Goal: Information Seeking & Learning: Learn about a topic

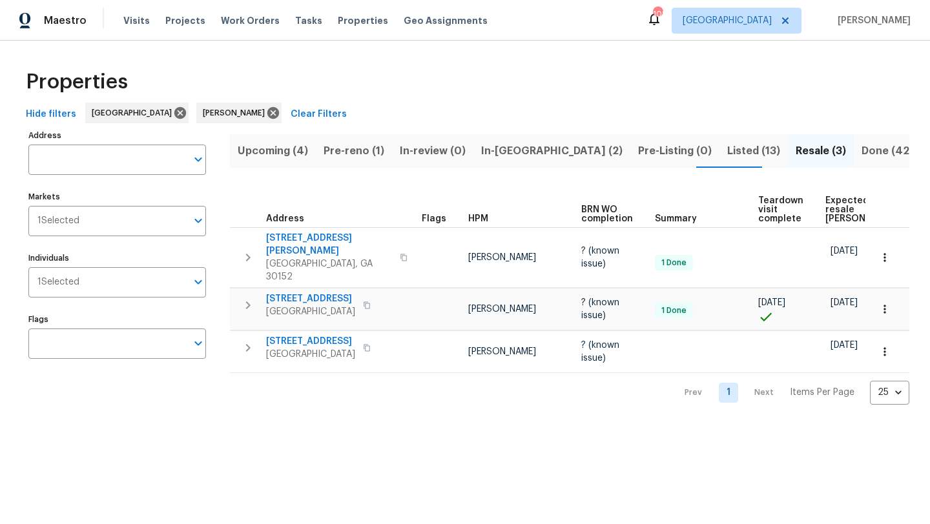
click at [515, 156] on span "In-[GEOGRAPHIC_DATA] (2)" at bounding box center [551, 151] width 141 height 18
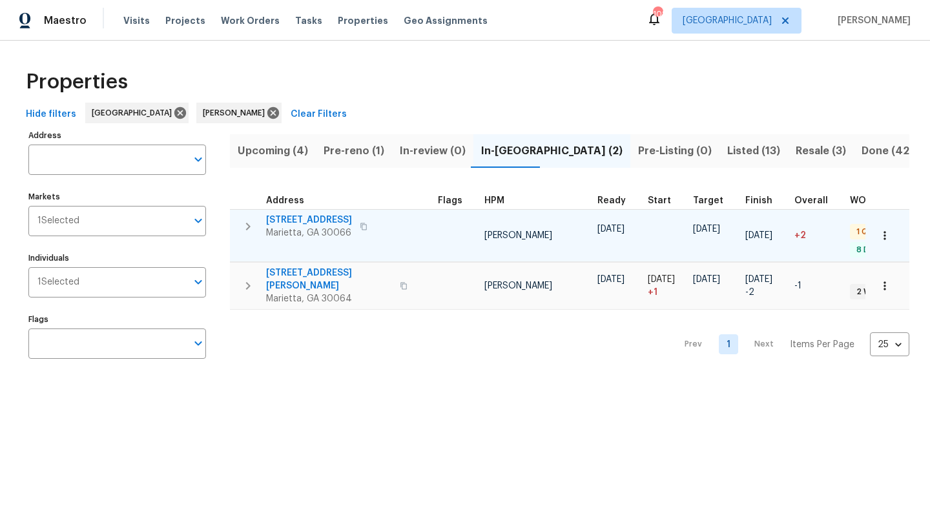
scroll to position [0, 30]
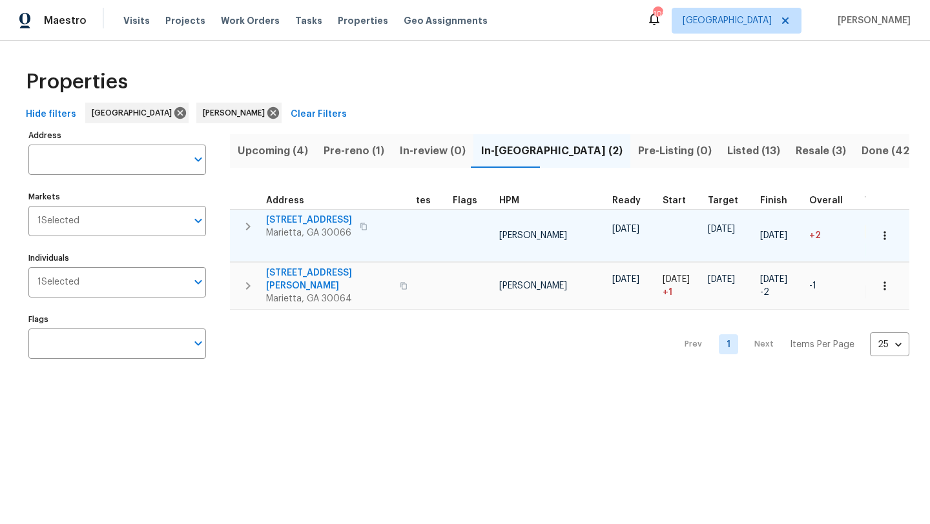
click at [305, 224] on span "692 Suholden Cir" at bounding box center [309, 220] width 86 height 13
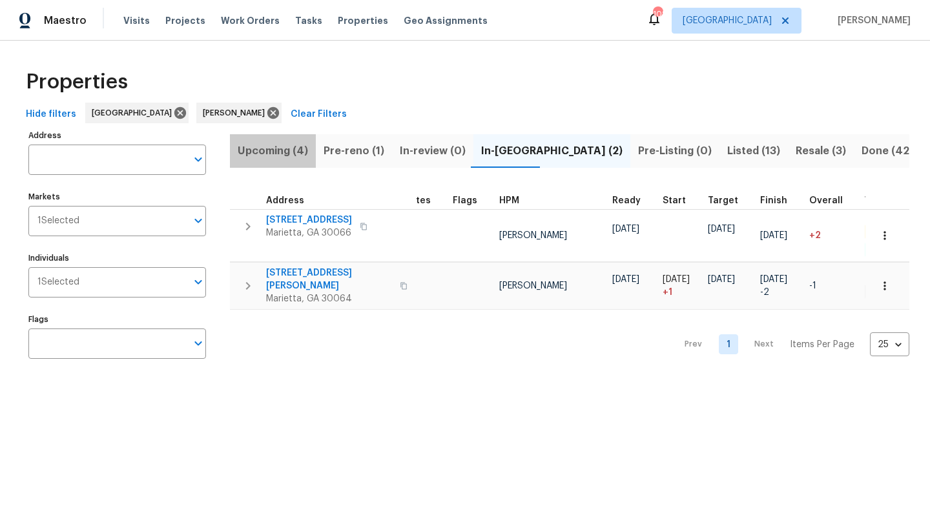
click at [273, 152] on span "Upcoming (4)" at bounding box center [273, 151] width 70 height 18
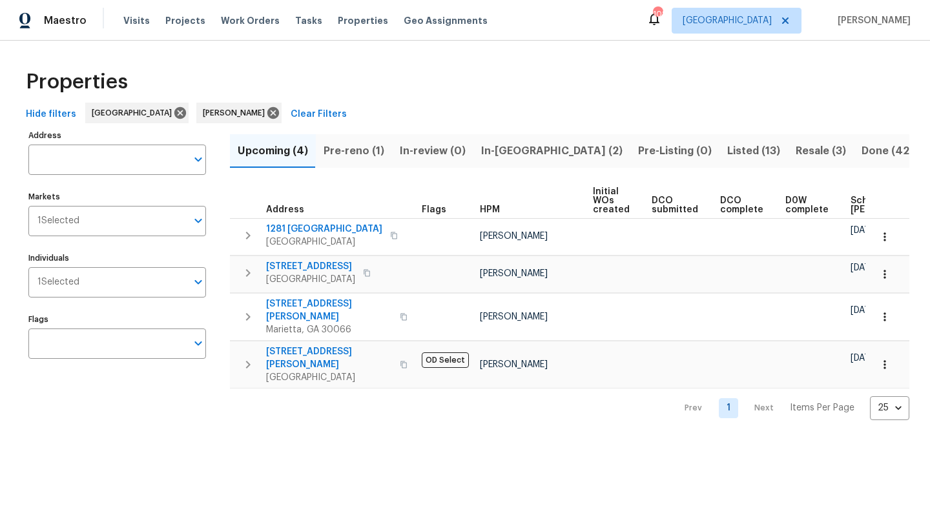
click at [368, 156] on span "Pre-reno (1)" at bounding box center [354, 151] width 61 height 18
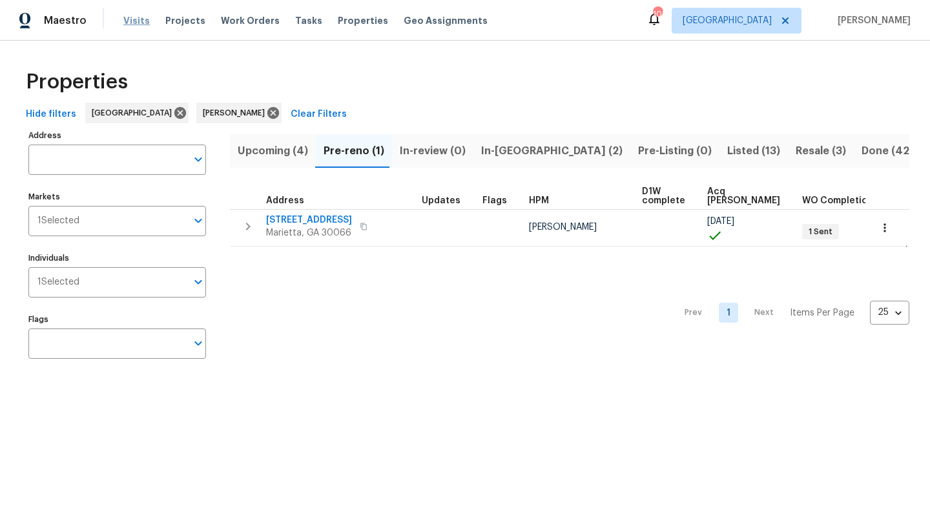
click at [143, 24] on span "Visits" at bounding box center [136, 20] width 26 height 13
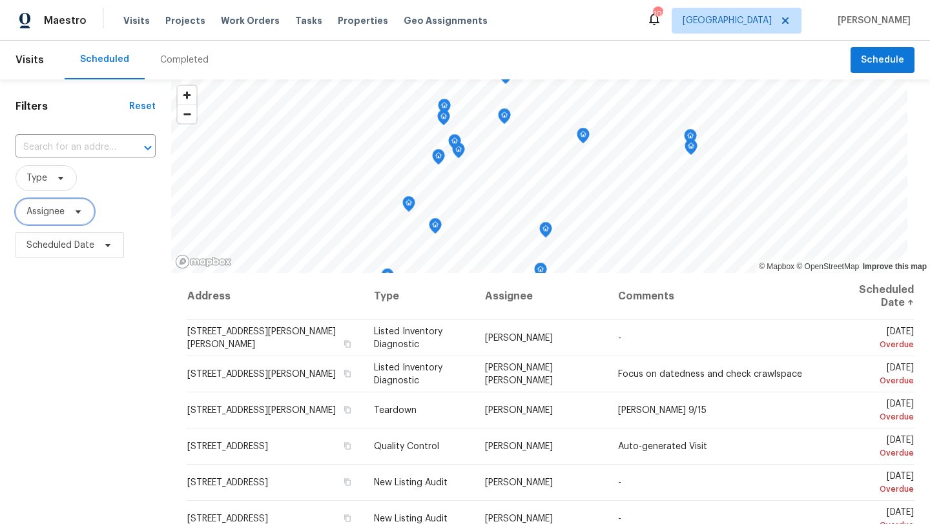
click at [80, 208] on icon at bounding box center [78, 212] width 10 height 10
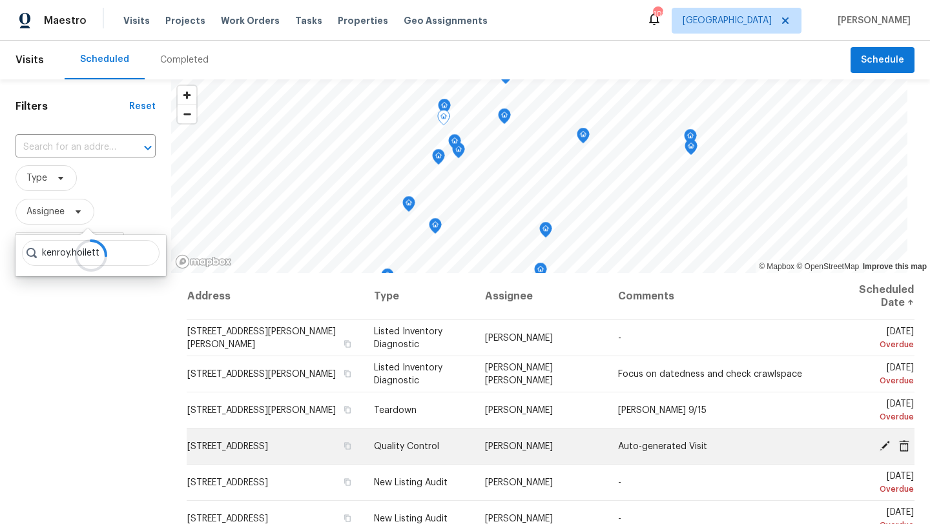
type input "kenroy.hoilett"
click at [886, 447] on icon at bounding box center [885, 446] width 12 height 12
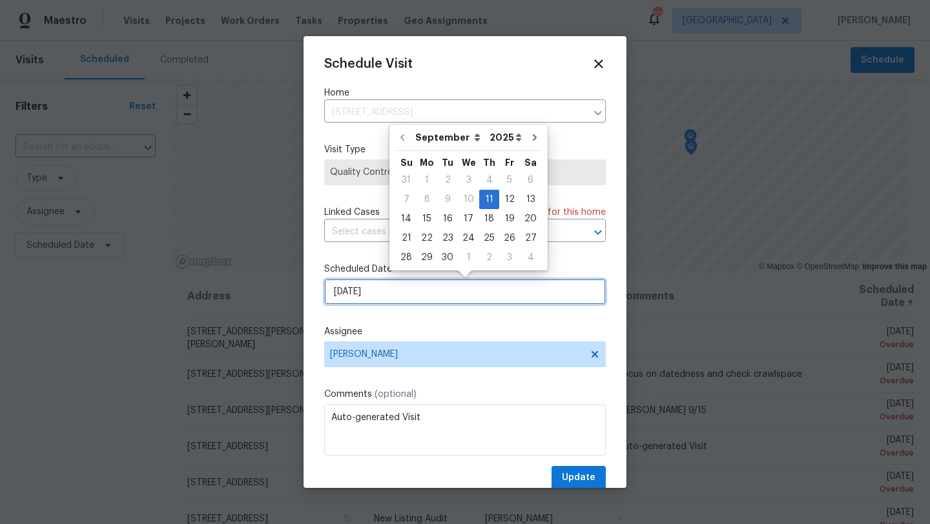
click at [402, 299] on input "[DATE]" at bounding box center [465, 292] width 282 height 26
click at [428, 223] on div "15" at bounding box center [427, 219] width 21 height 18
type input "9/15/2025"
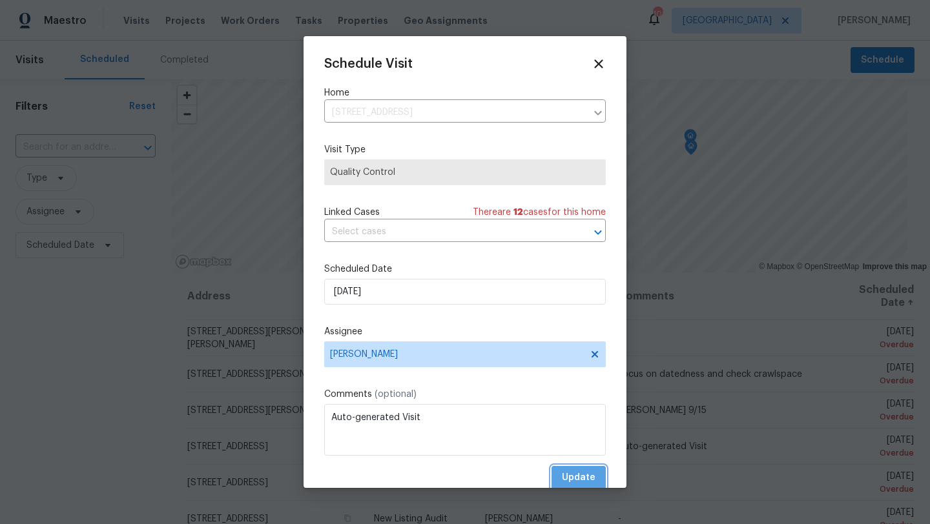
click at [583, 472] on span "Update" at bounding box center [579, 478] width 34 height 16
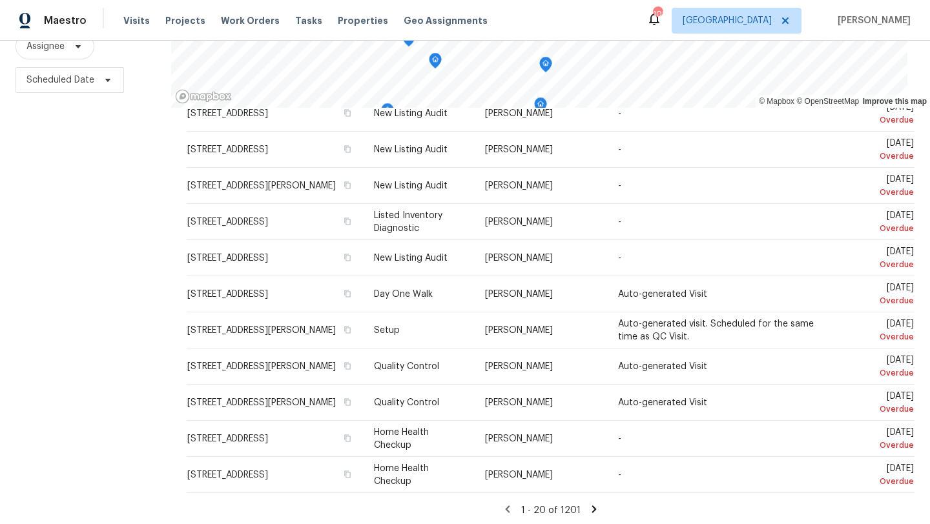
scroll to position [168, 0]
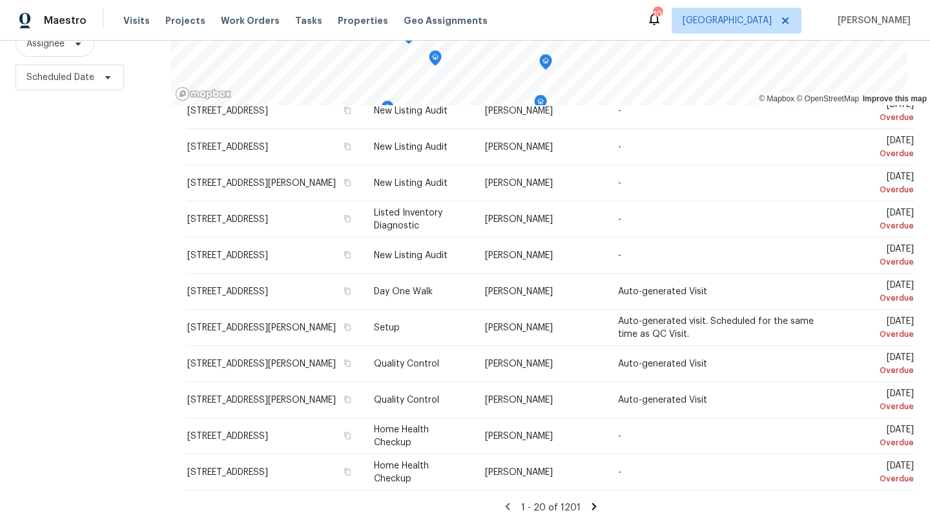
click at [596, 509] on icon at bounding box center [594, 507] width 12 height 12
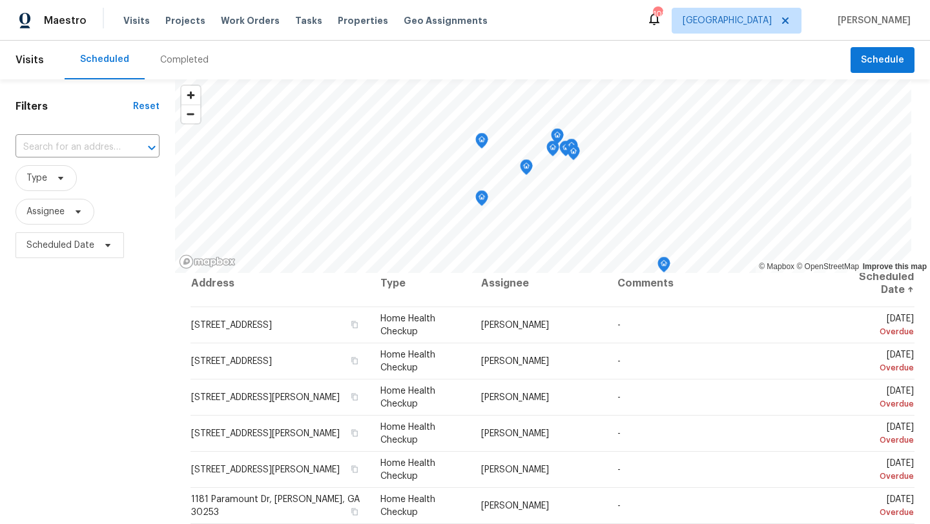
scroll to position [0, 0]
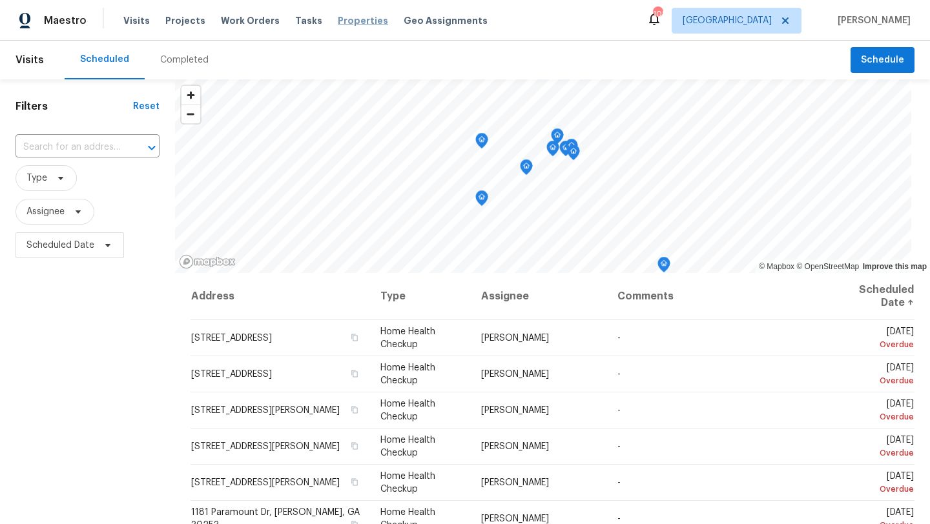
click at [338, 16] on span "Properties" at bounding box center [363, 20] width 50 height 13
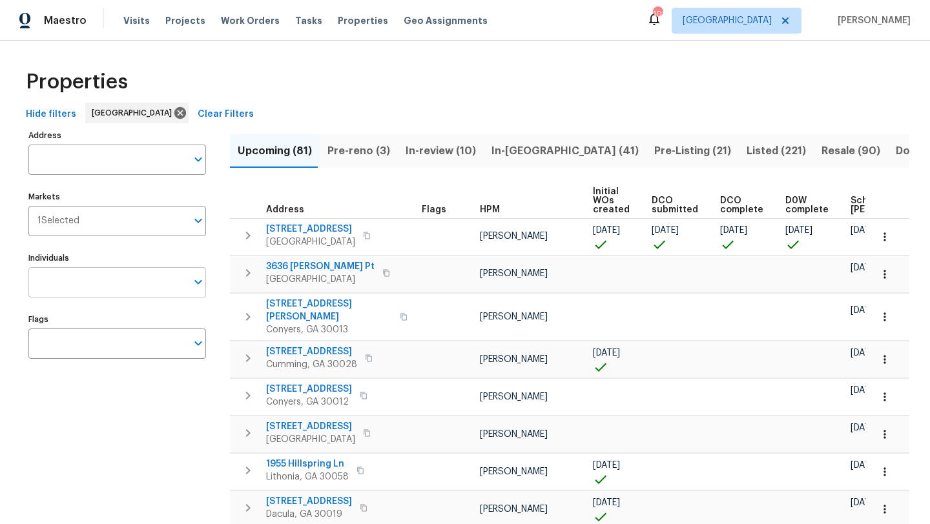
click at [115, 280] on input "Individuals" at bounding box center [107, 282] width 158 height 30
type input "kenroy"
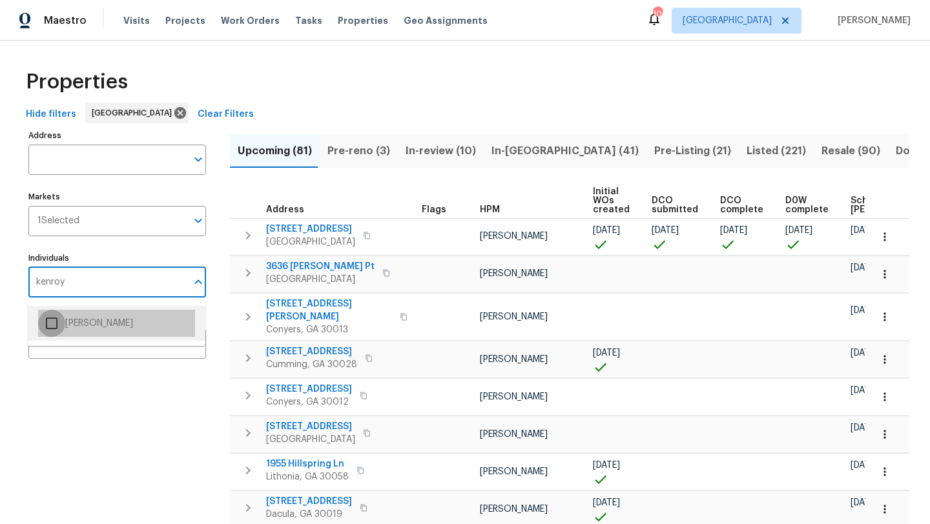
click at [57, 326] on input "checkbox" at bounding box center [51, 323] width 27 height 27
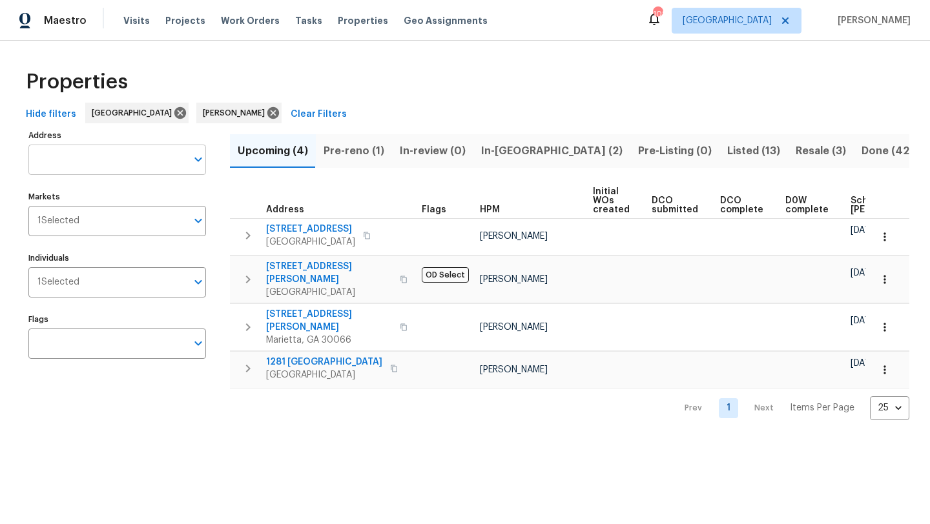
click at [83, 161] on input "Address" at bounding box center [107, 160] width 158 height 30
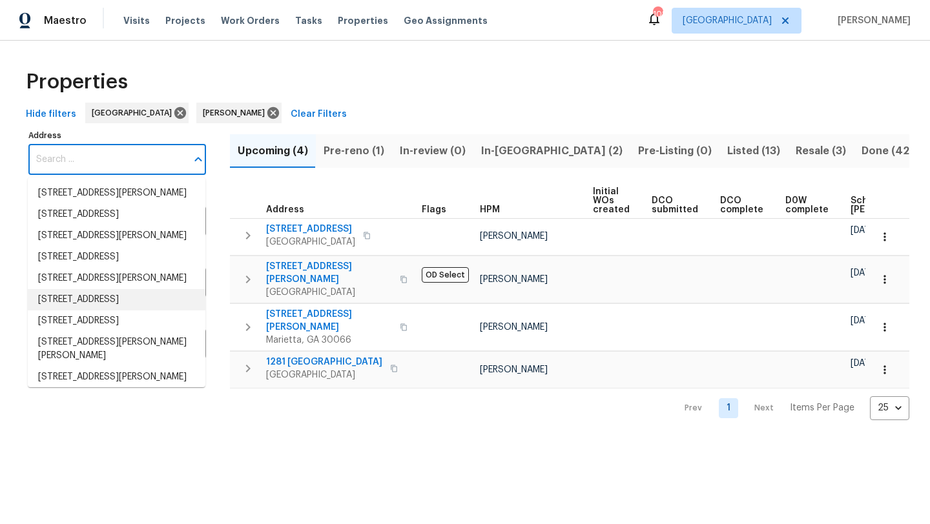
click at [144, 441] on html "Maestro Visits Projects Work Orders Tasks Properties Geo Assignments 108 Atlant…" at bounding box center [465, 220] width 930 height 441
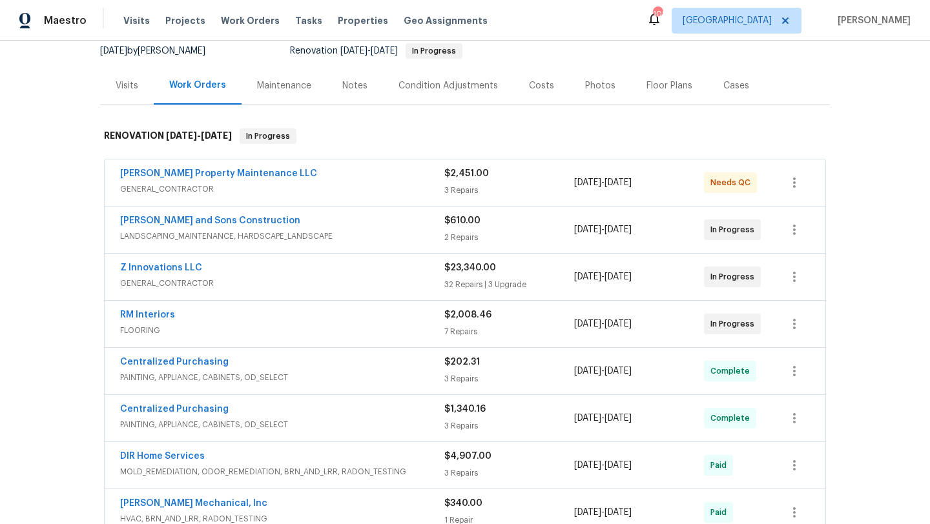
scroll to position [132, 0]
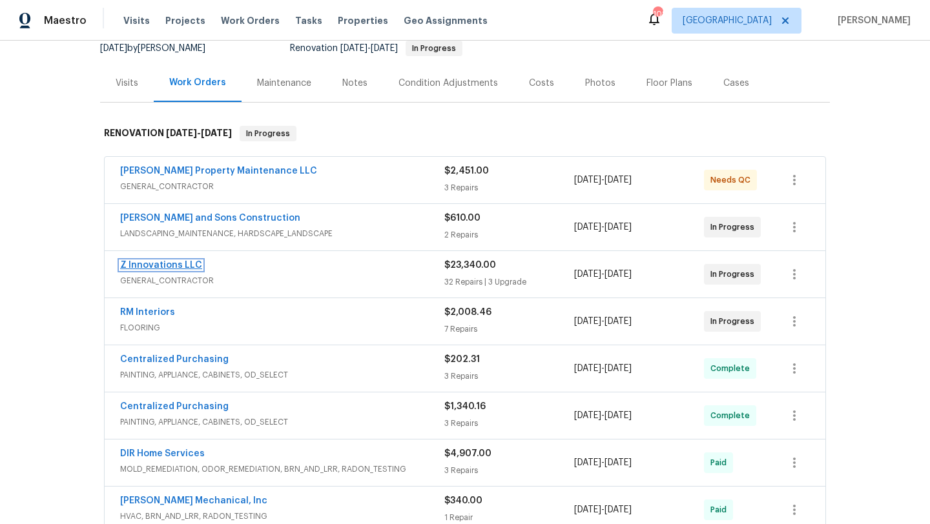
click at [194, 263] on link "Z Innovations LLC" at bounding box center [161, 265] width 82 height 9
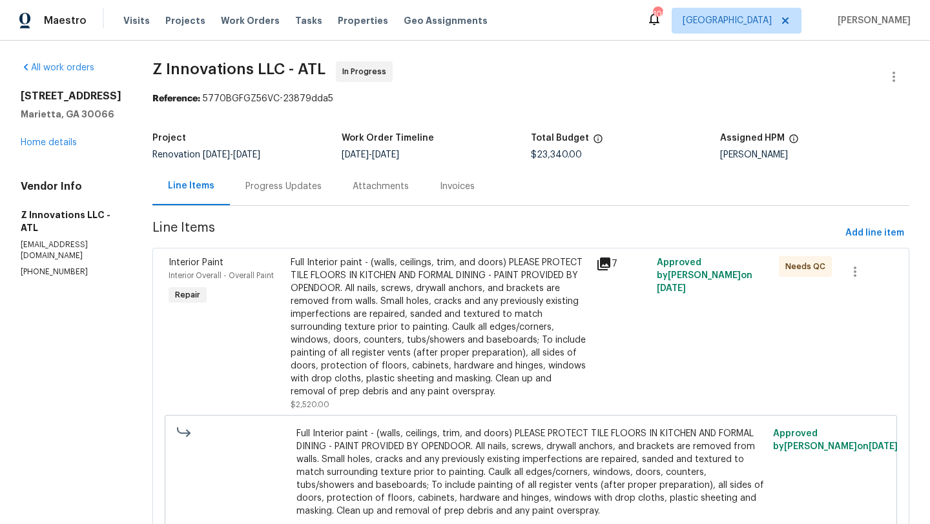
click at [295, 186] on div "Progress Updates" at bounding box center [283, 186] width 76 height 13
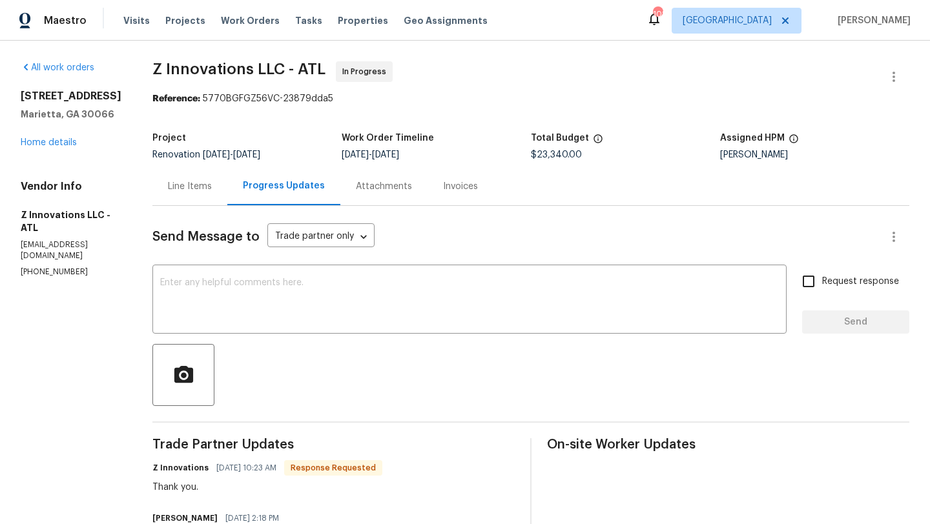
click at [176, 183] on div "Line Items" at bounding box center [190, 186] width 44 height 13
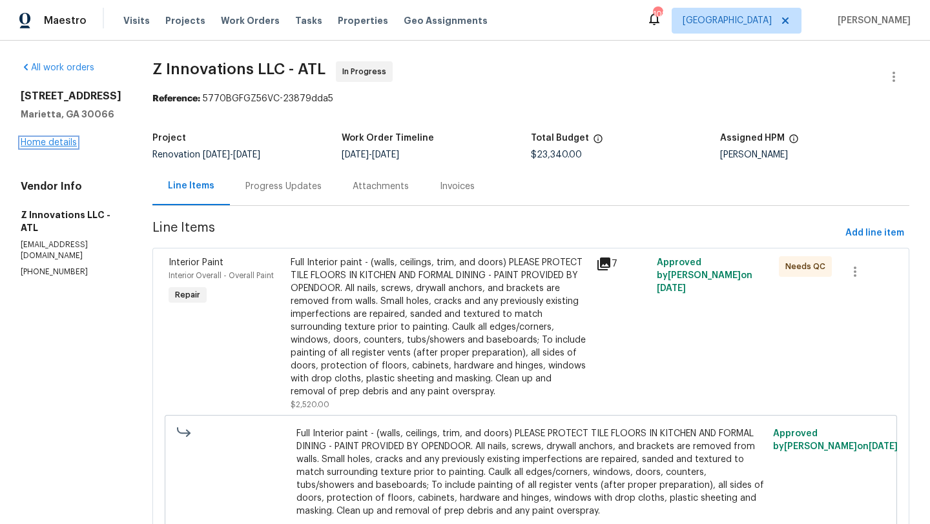
click at [69, 138] on link "Home details" at bounding box center [49, 142] width 56 height 9
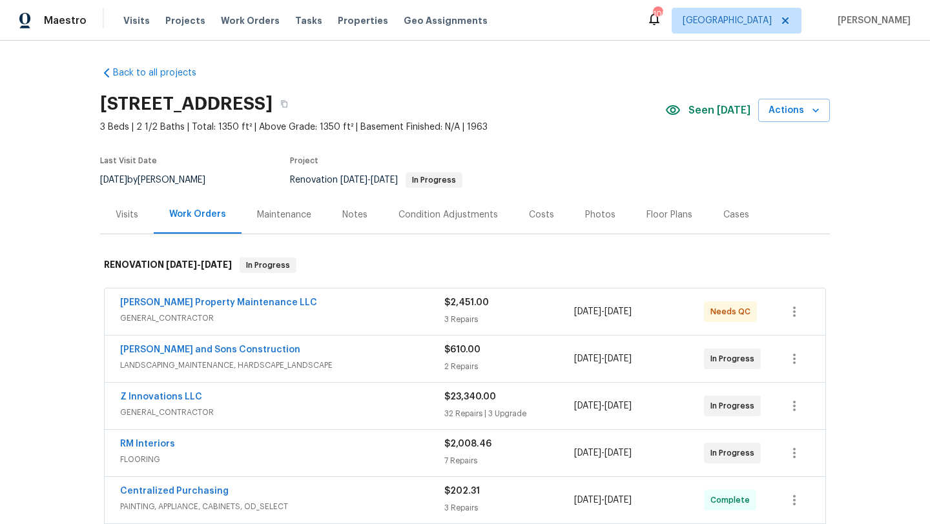
click at [118, 213] on div "Visits" at bounding box center [127, 215] width 23 height 13
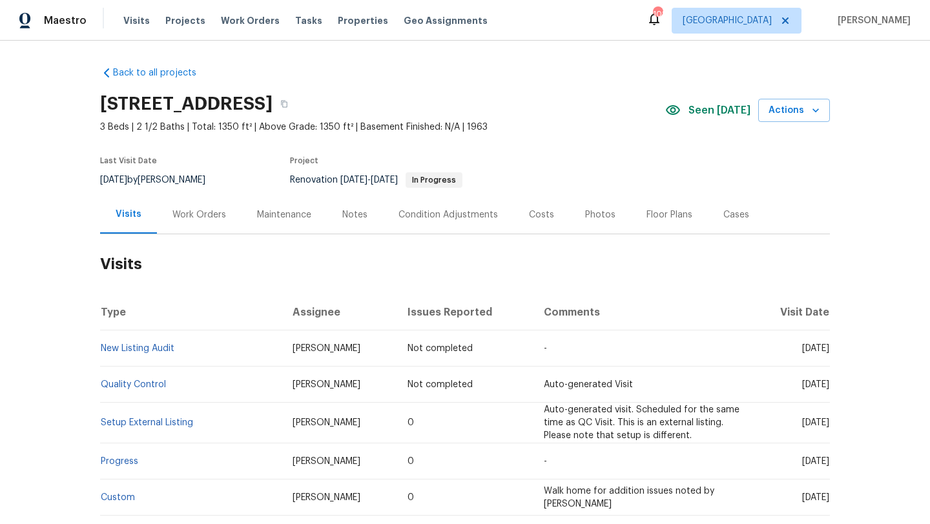
click at [544, 217] on div "Costs" at bounding box center [541, 215] width 25 height 13
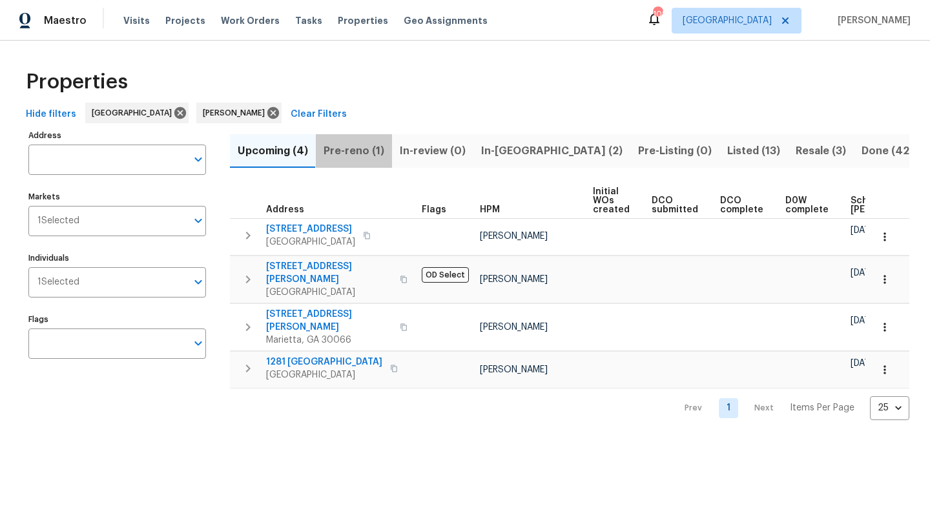
click at [377, 154] on span "Pre-reno (1)" at bounding box center [354, 151] width 61 height 18
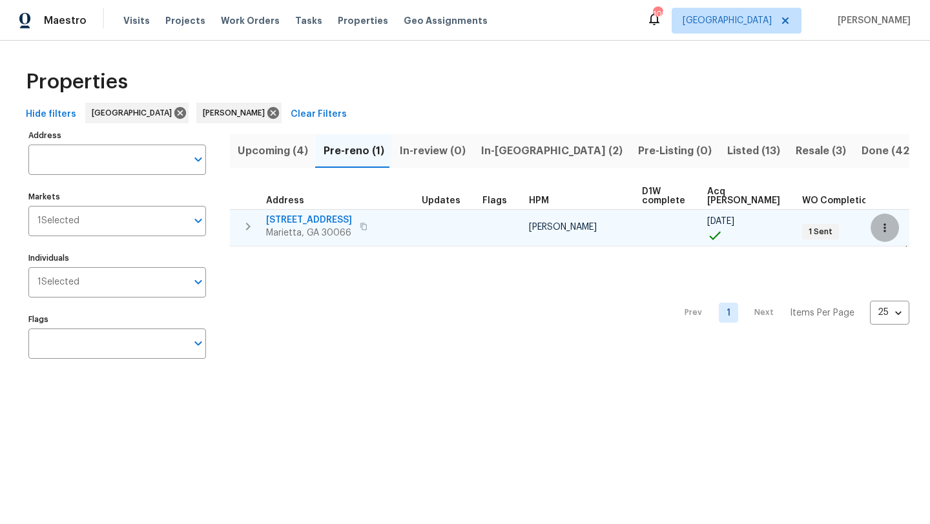
click at [889, 227] on icon "button" at bounding box center [884, 228] width 13 height 13
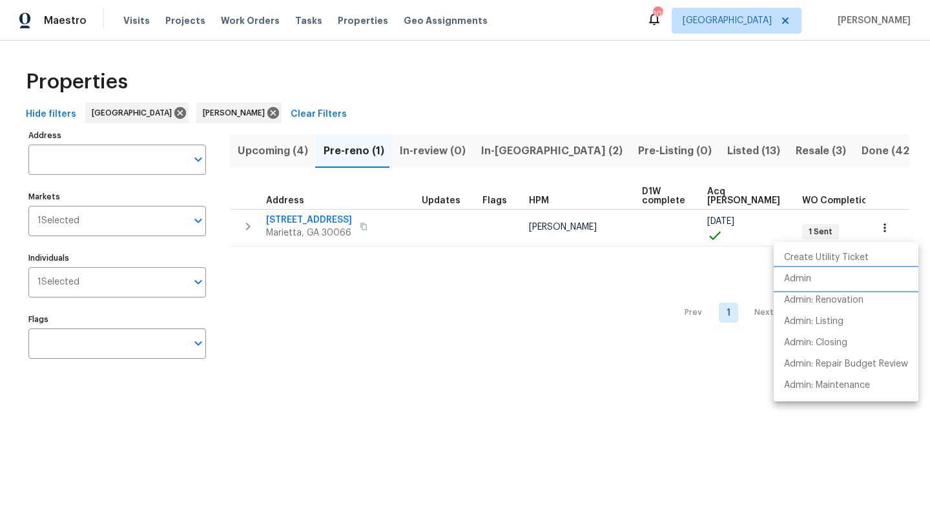
click at [818, 275] on li "Admin" at bounding box center [846, 279] width 145 height 21
click at [511, 150] on div at bounding box center [465, 262] width 930 height 524
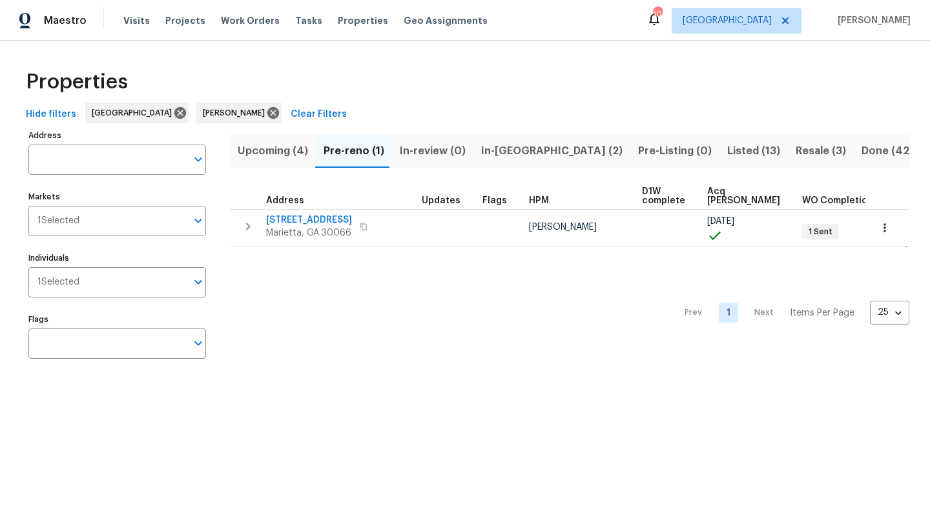
click at [511, 150] on span "In-reno (2)" at bounding box center [551, 151] width 141 height 18
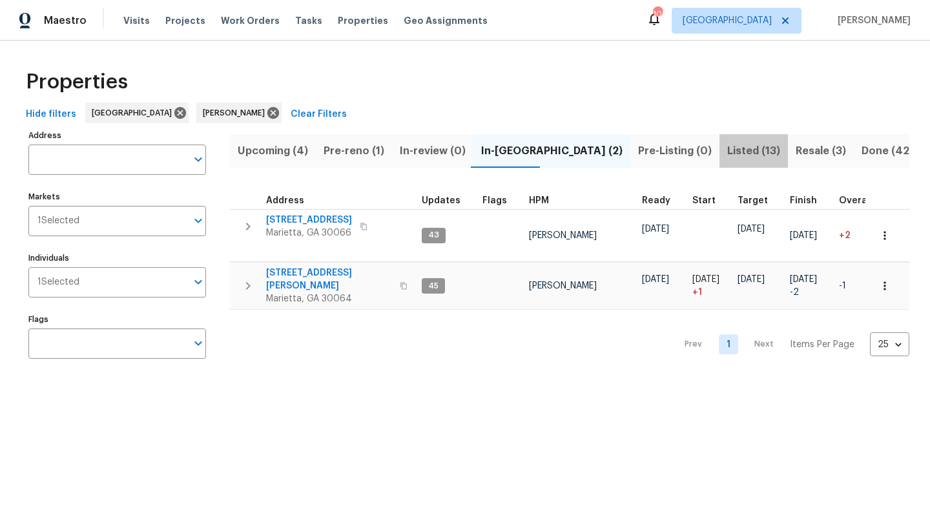
click at [727, 152] on span "Listed (13)" at bounding box center [753, 151] width 53 height 18
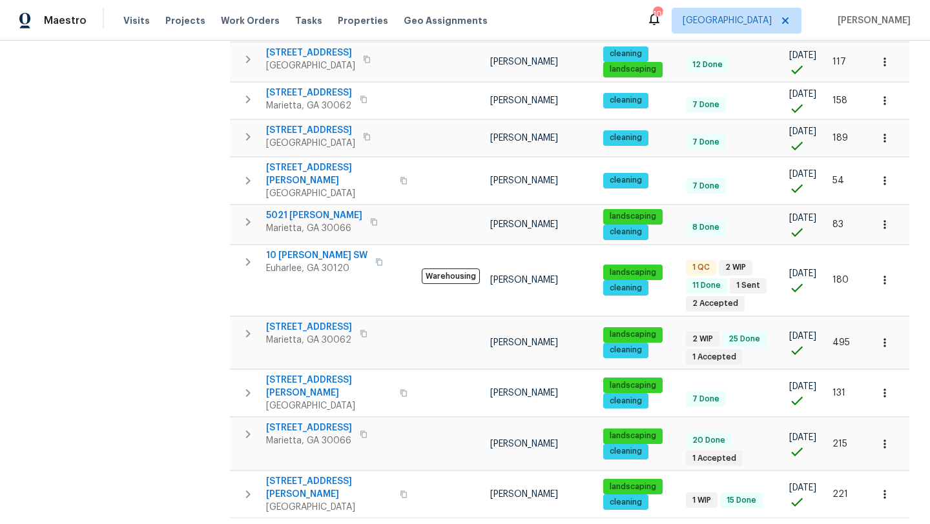
scroll to position [330, 0]
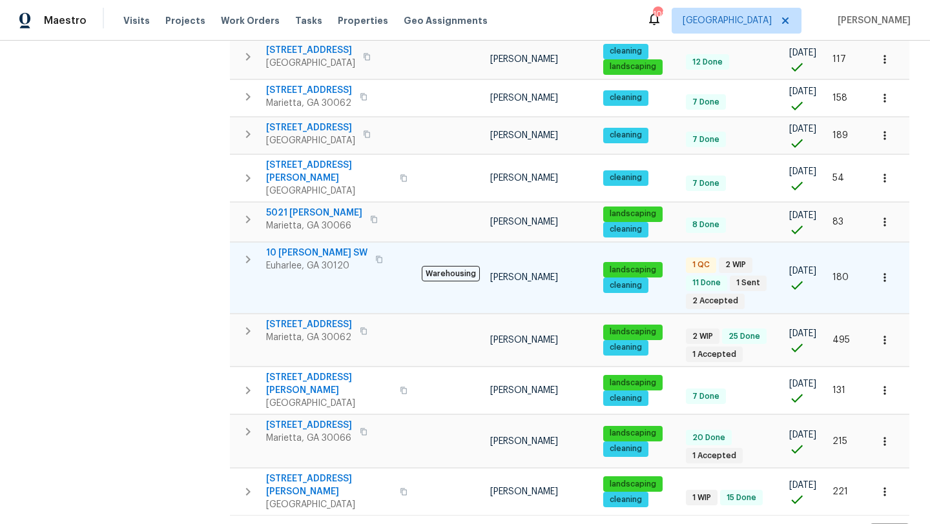
click at [315, 247] on span "10 Jasmine Ln SW" at bounding box center [316, 253] width 101 height 13
click at [375, 256] on icon "button" at bounding box center [379, 260] width 8 height 8
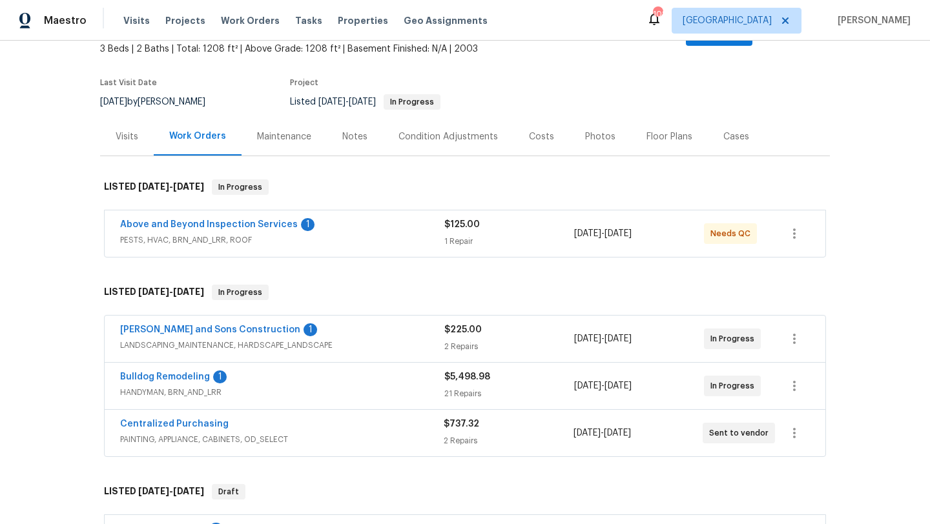
scroll to position [94, 0]
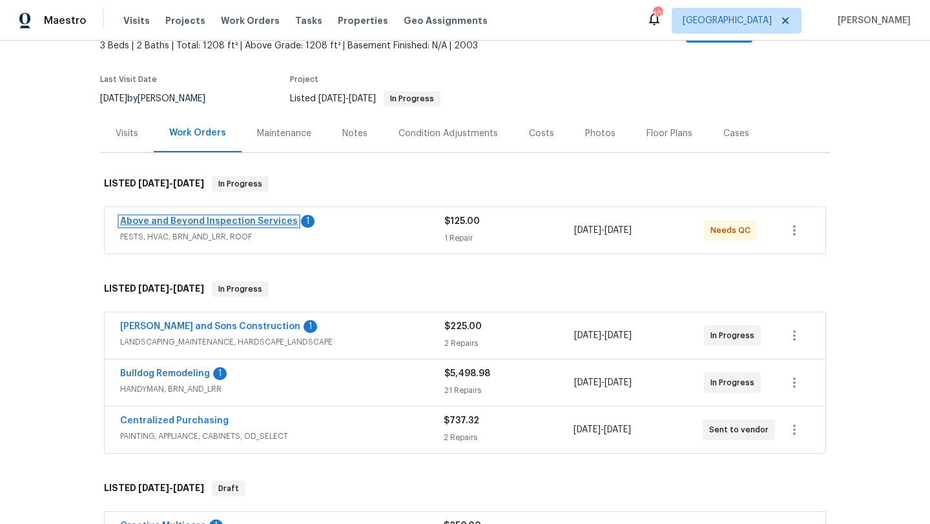
click at [211, 217] on link "Above and Beyond Inspection Services" at bounding box center [209, 221] width 178 height 9
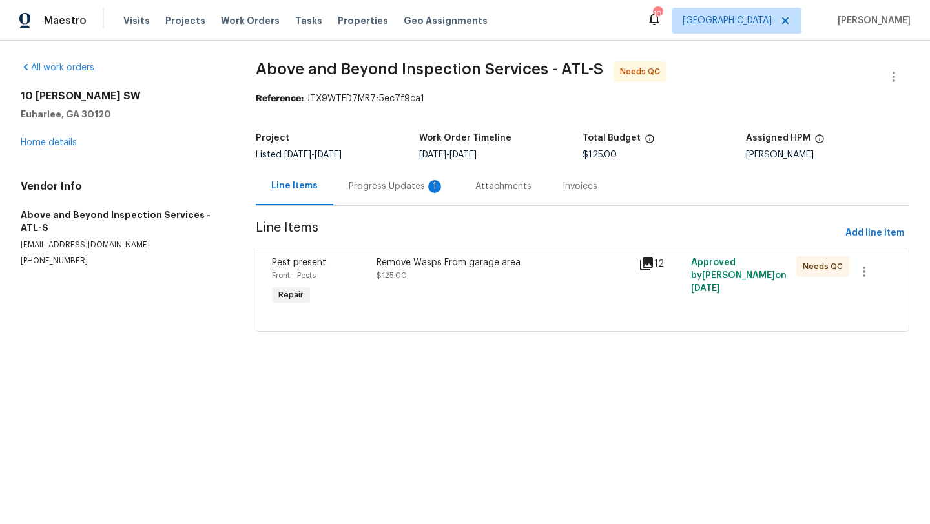
click at [356, 189] on div "Progress Updates 1" at bounding box center [397, 186] width 96 height 13
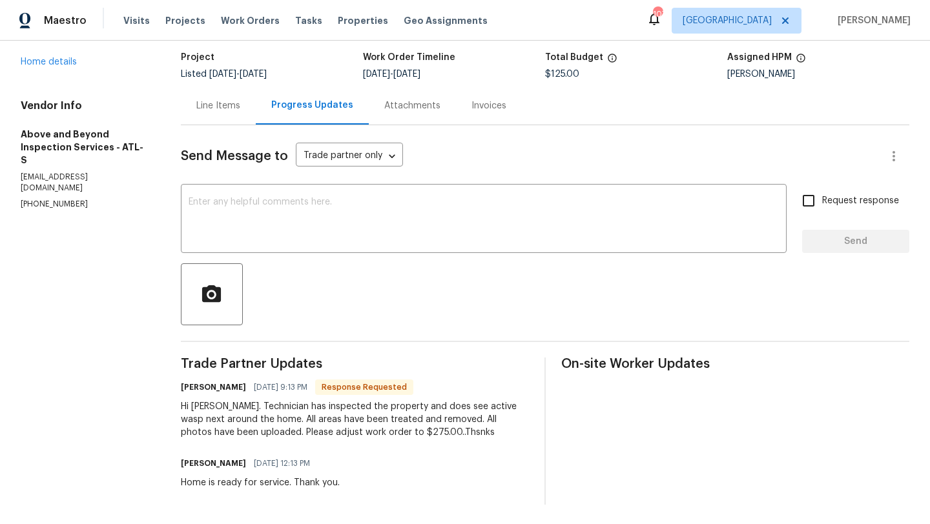
scroll to position [82, 0]
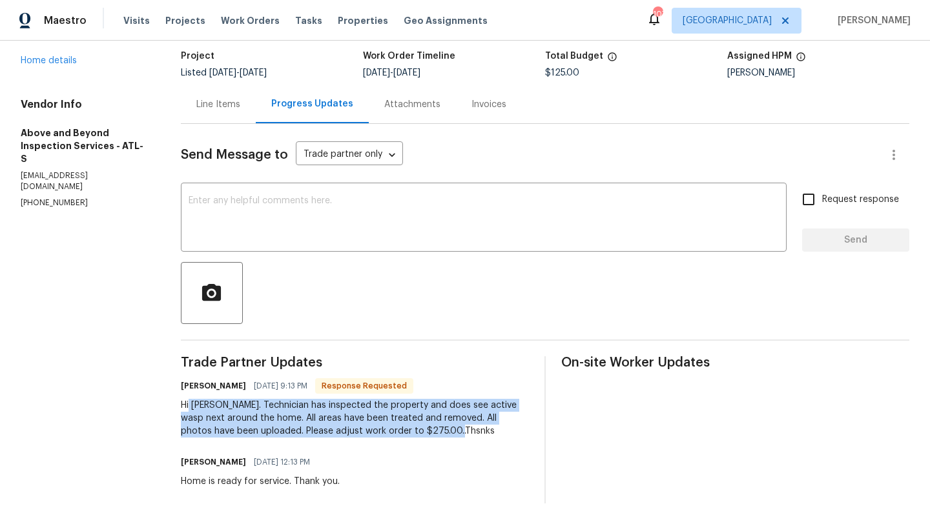
drag, startPoint x: 484, startPoint y: 434, endPoint x: 208, endPoint y: 407, distance: 277.8
click at [208, 407] on div "Hi Cynthia. Technician has inspected the property and does see active wasp next…" at bounding box center [355, 418] width 348 height 39
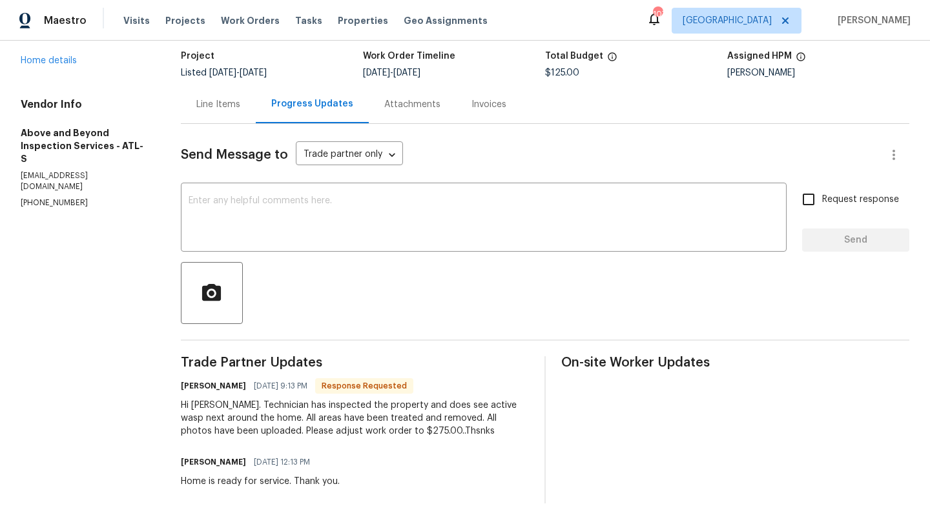
click at [488, 442] on div "Trade Partner Updates Jason Leonard 09/14/2025 9:13 PM Response Requested Hi Cy…" at bounding box center [355, 430] width 348 height 147
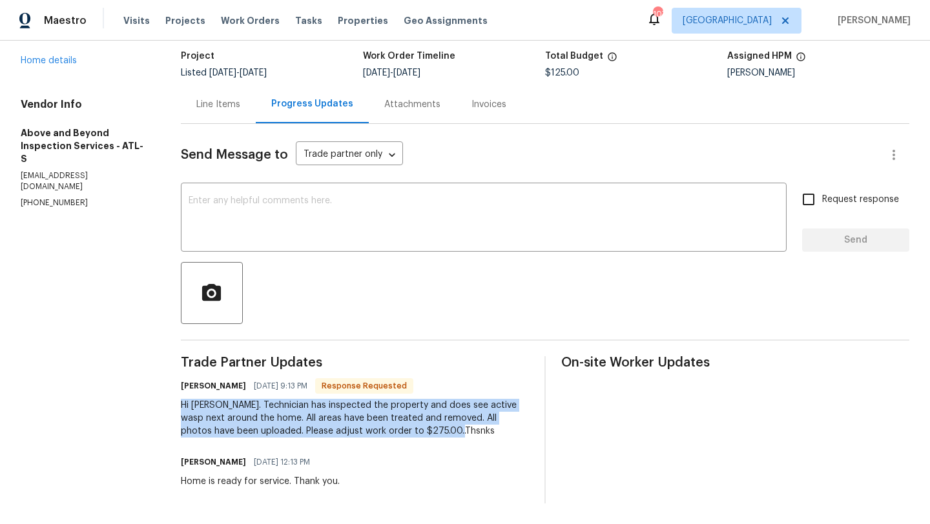
drag, startPoint x: 484, startPoint y: 439, endPoint x: 189, endPoint y: 410, distance: 296.6
click at [189, 410] on div "All work orders 10 Jasmine Ln SW Euharlee, GA 30120 Home details Vendor Info Ab…" at bounding box center [465, 242] width 930 height 566
copy div "Hi Cynthia. Technician has inspected the property and does see active wasp next…"
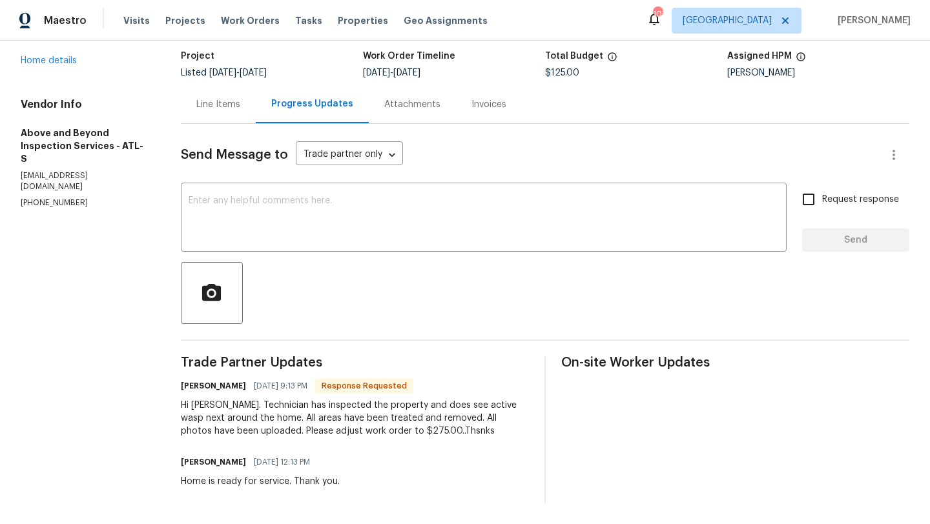
click at [240, 103] on div "Line Items" at bounding box center [218, 104] width 44 height 13
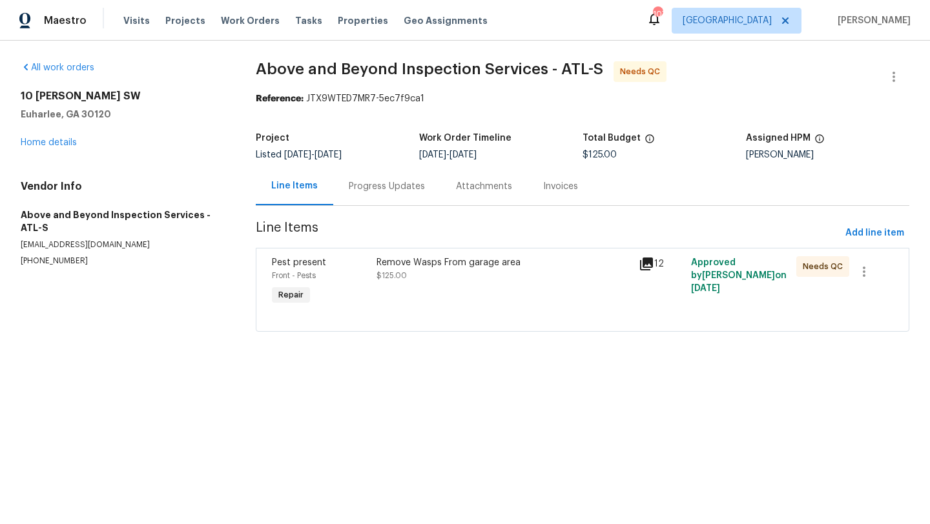
click at [297, 262] on span "Pest present" at bounding box center [299, 262] width 54 height 9
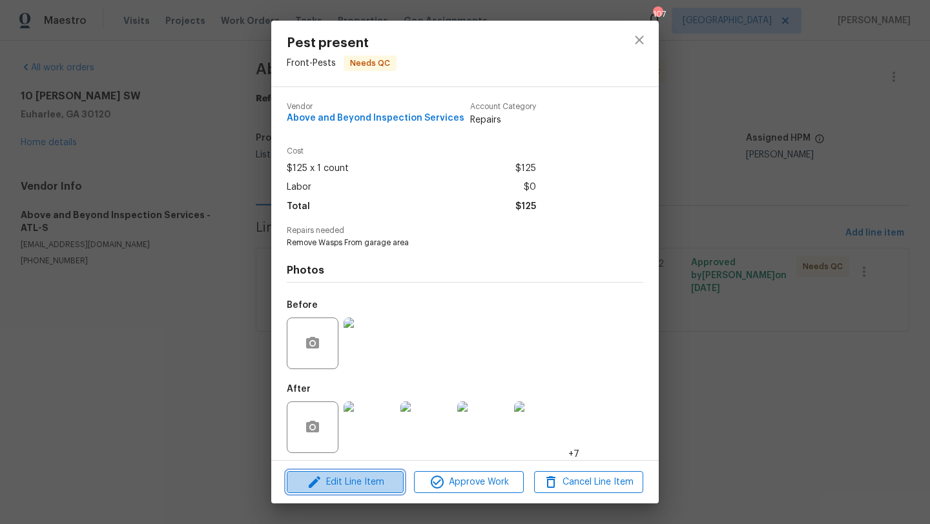
click at [358, 489] on span "Edit Line Item" at bounding box center [345, 483] width 109 height 16
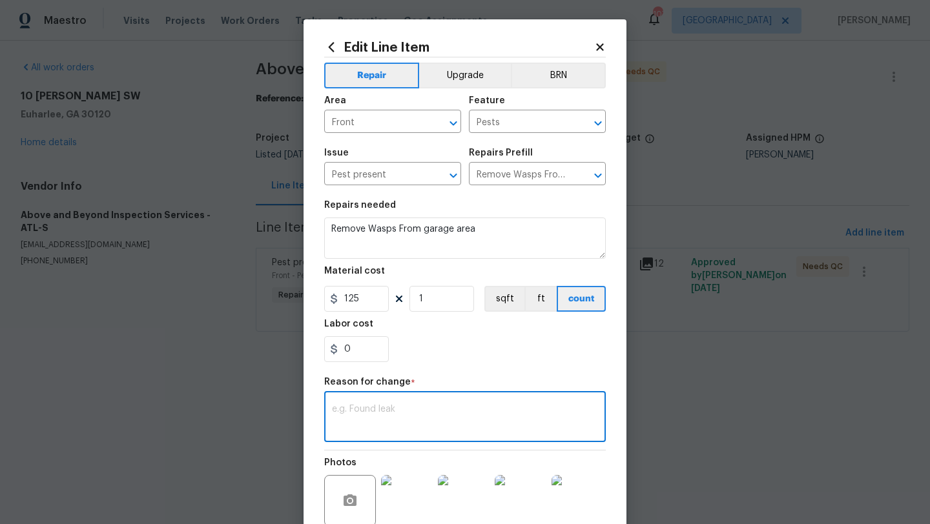
click at [372, 417] on textarea at bounding box center [465, 418] width 266 height 27
paste textarea "Hi Cynthia. Technician has inspected the property and does see active wasp next…"
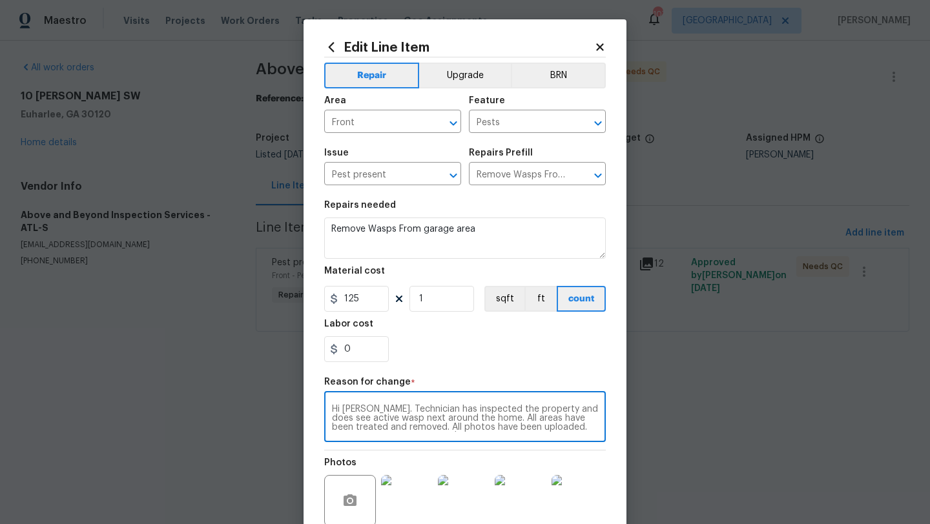
scroll to position [9, 0]
type textarea "Hi Cynthia. Technician has inspected the property and does see active wasp next…"
click at [366, 298] on input "125" at bounding box center [356, 299] width 65 height 26
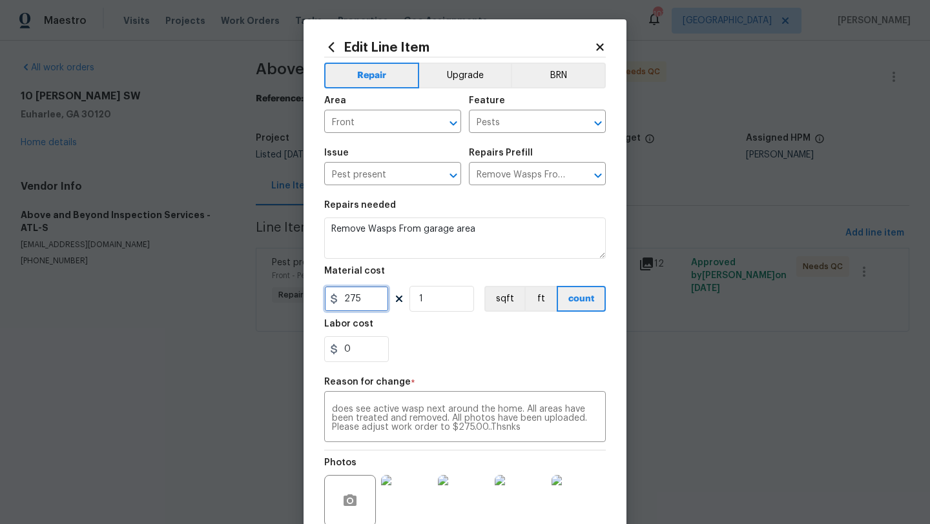
type input "275"
click at [450, 349] on div "0" at bounding box center [465, 350] width 282 height 26
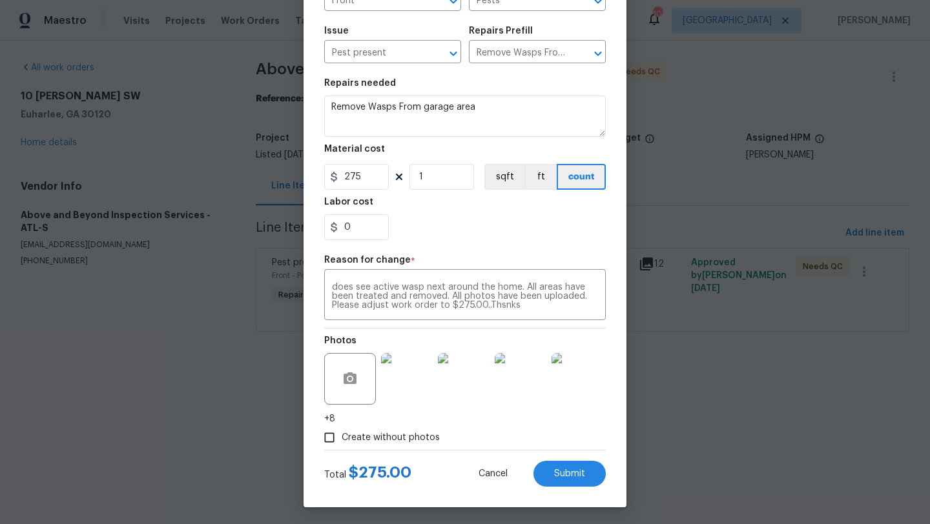
scroll to position [125, 0]
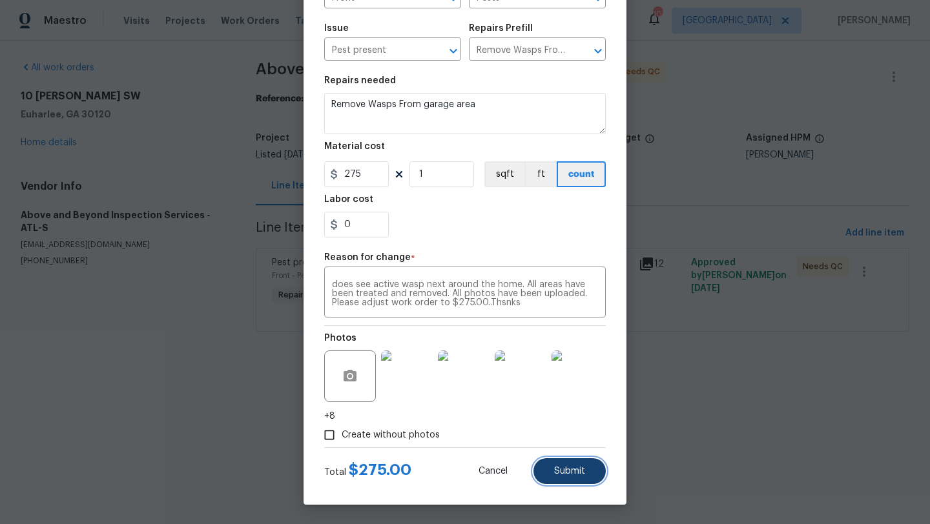
click at [565, 470] on span "Submit" at bounding box center [569, 472] width 31 height 10
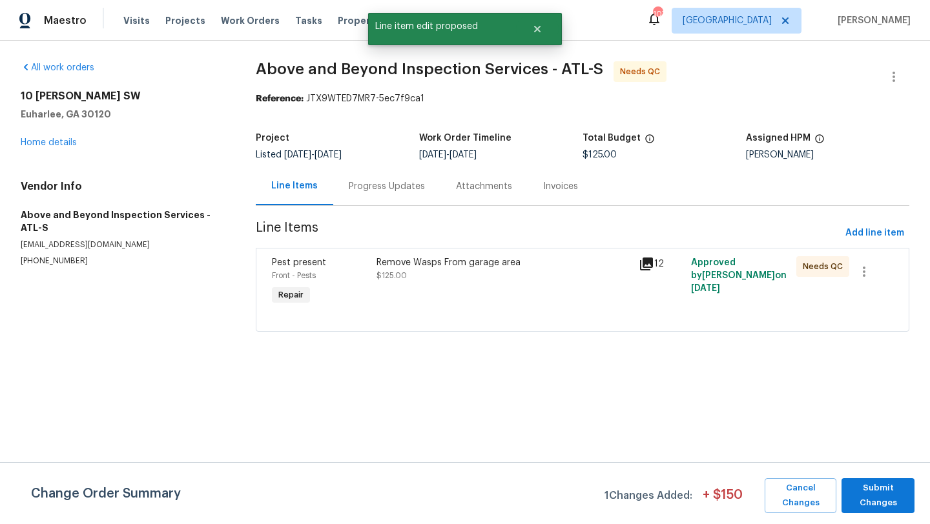
scroll to position [0, 0]
click at [898, 498] on span "Submit Changes" at bounding box center [878, 496] width 60 height 30
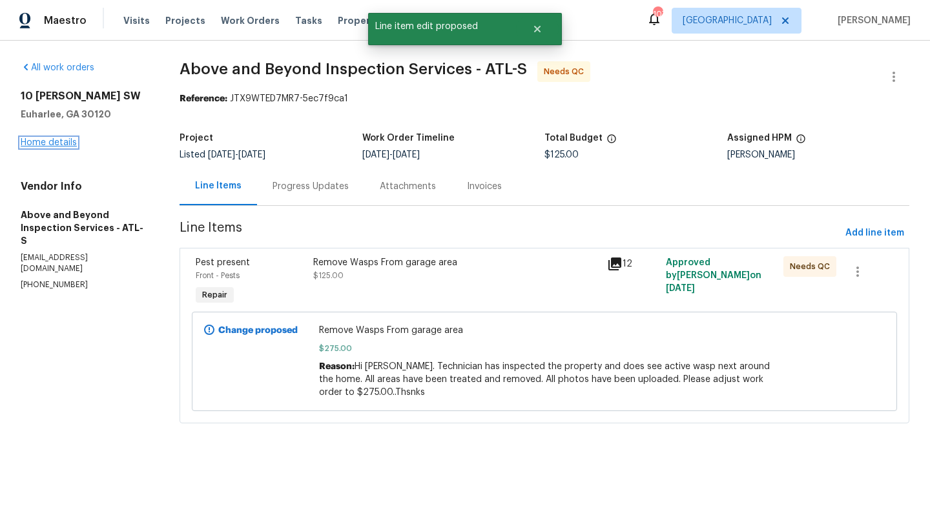
click at [53, 138] on link "Home details" at bounding box center [49, 142] width 56 height 9
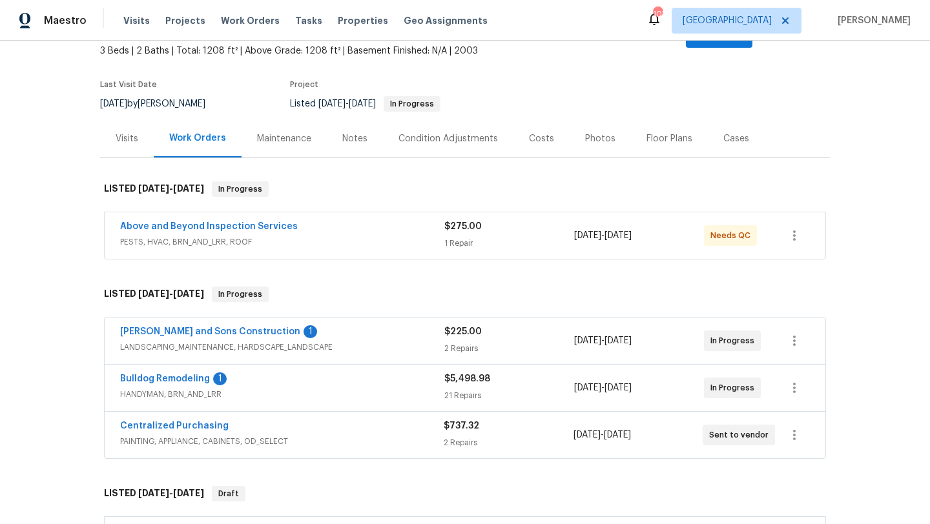
scroll to position [93, 0]
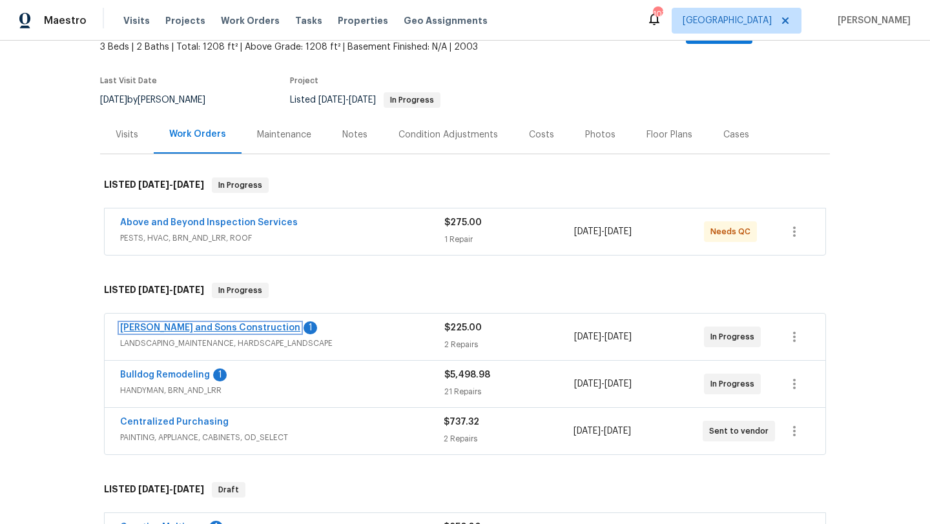
click at [198, 324] on link "[PERSON_NAME] and Sons Construction" at bounding box center [210, 328] width 180 height 9
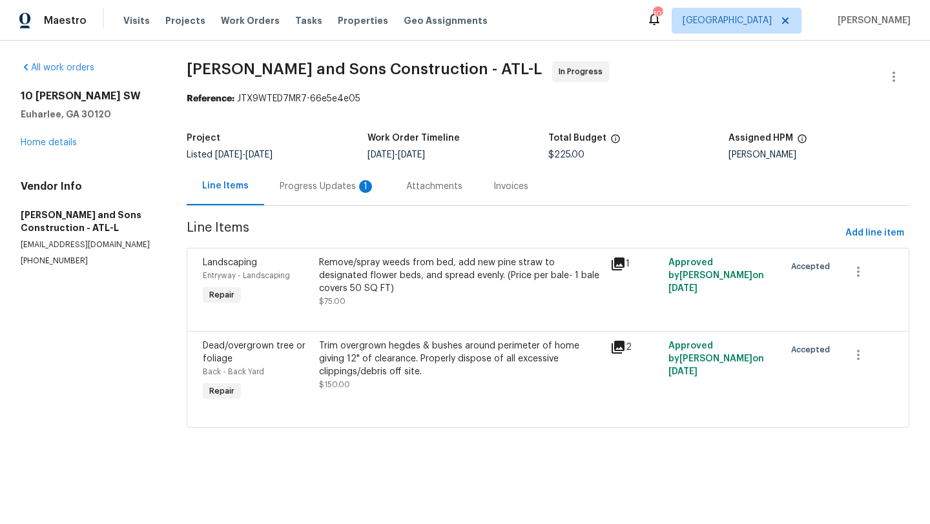
click at [316, 188] on div "Progress Updates 1" at bounding box center [328, 186] width 96 height 13
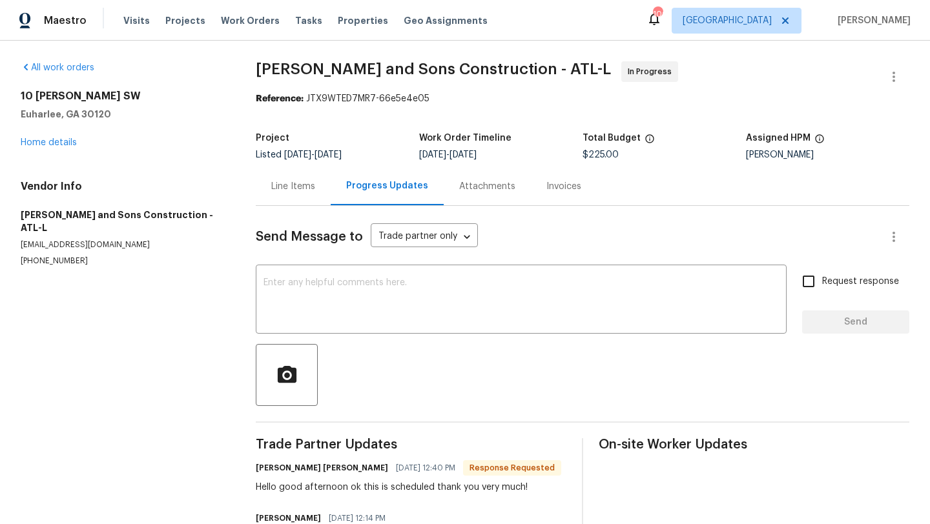
scroll to position [56, 0]
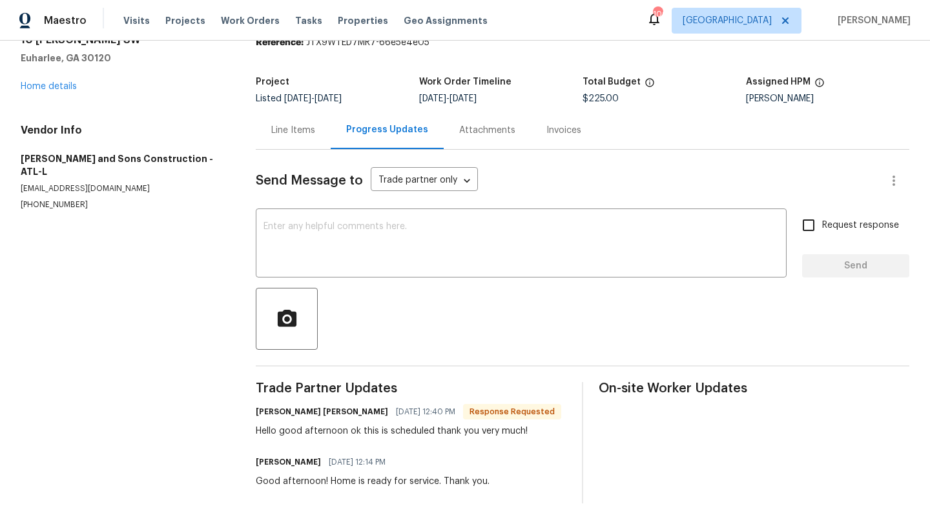
click at [290, 130] on div "Line Items" at bounding box center [293, 130] width 44 height 13
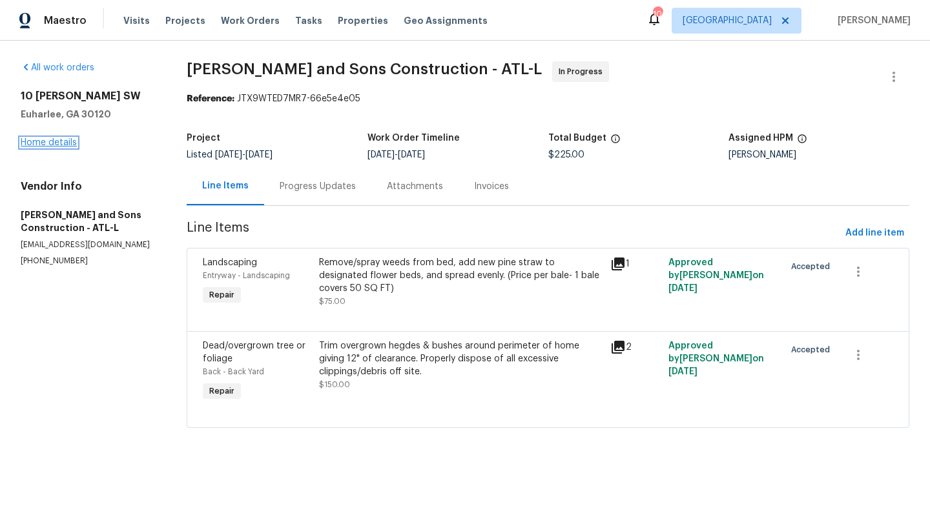
click at [72, 141] on link "Home details" at bounding box center [49, 142] width 56 height 9
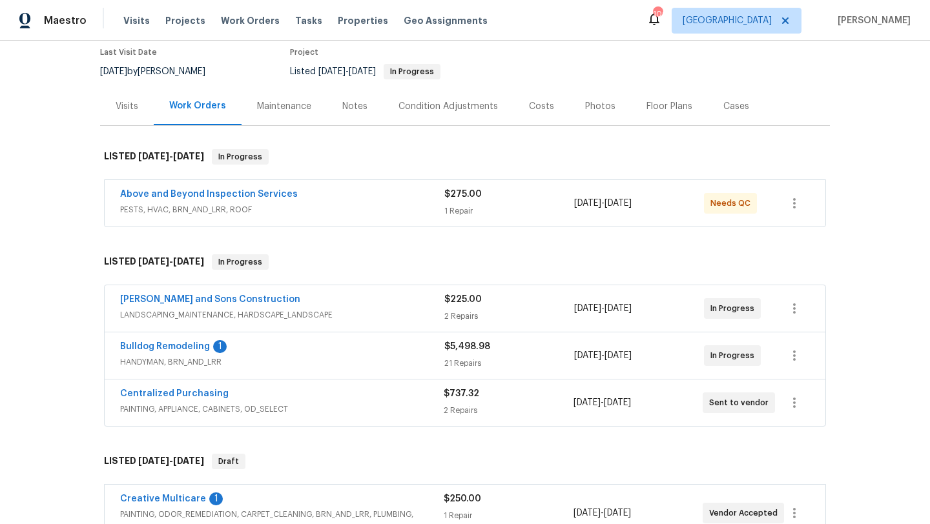
scroll to position [123, 0]
click at [176, 341] on link "Bulldog Remodeling" at bounding box center [165, 345] width 90 height 9
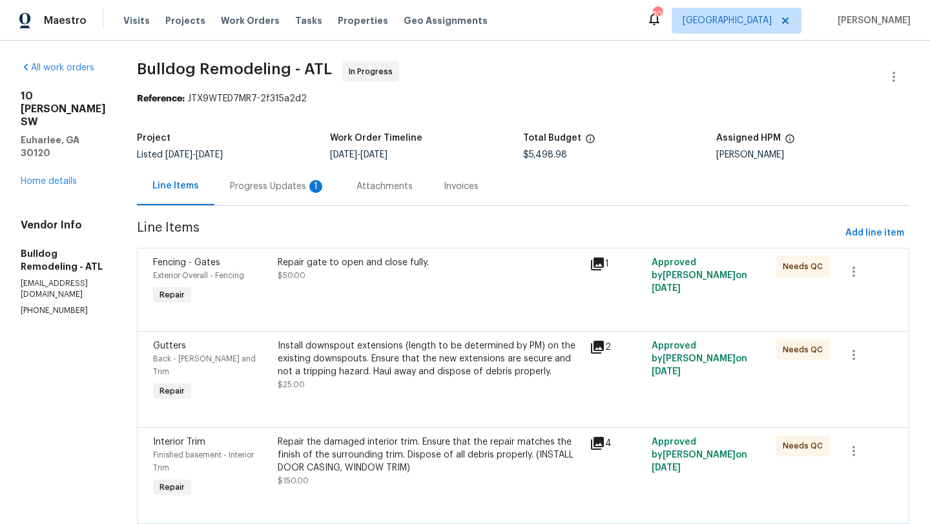
click at [302, 189] on div "Progress Updates 1" at bounding box center [278, 186] width 96 height 13
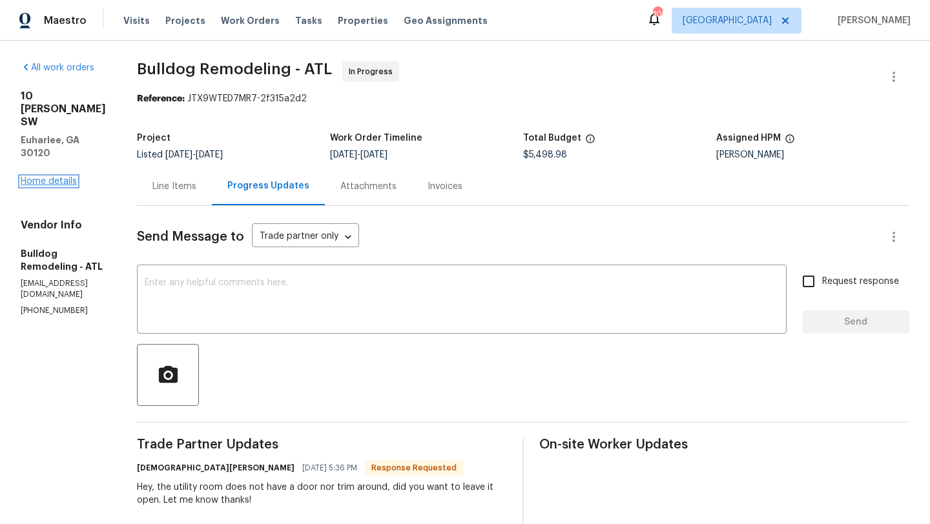
click at [62, 177] on link "Home details" at bounding box center [49, 181] width 56 height 9
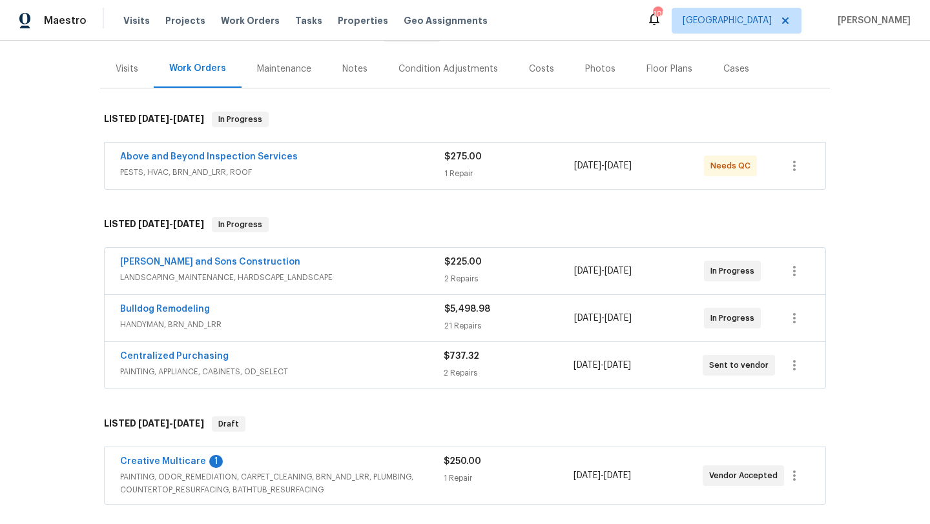
scroll to position [194, 0]
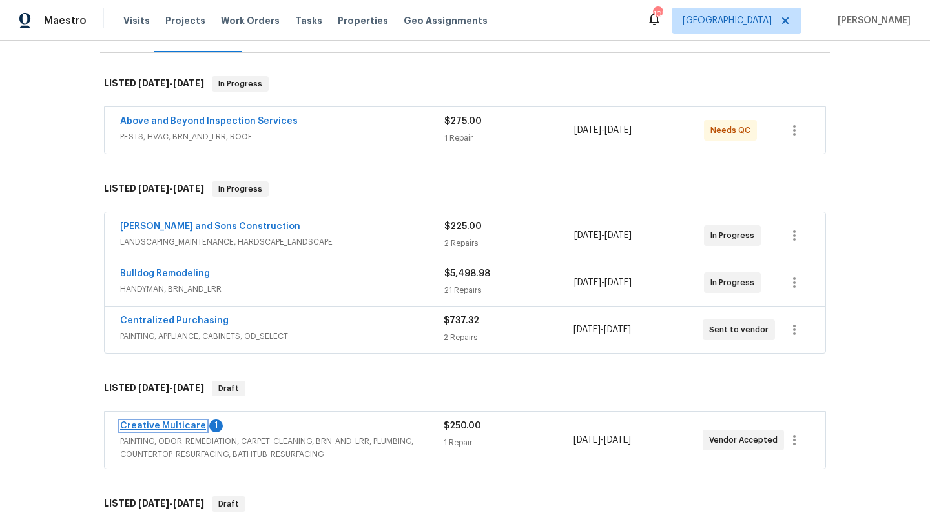
click at [187, 422] on link "Creative Multicare" at bounding box center [163, 426] width 86 height 9
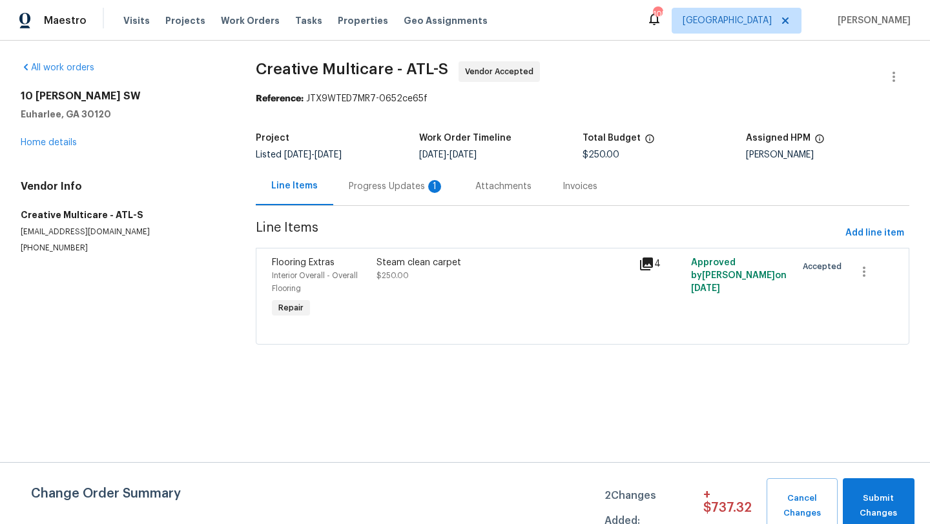
click at [363, 182] on div "Progress Updates 1" at bounding box center [397, 186] width 96 height 13
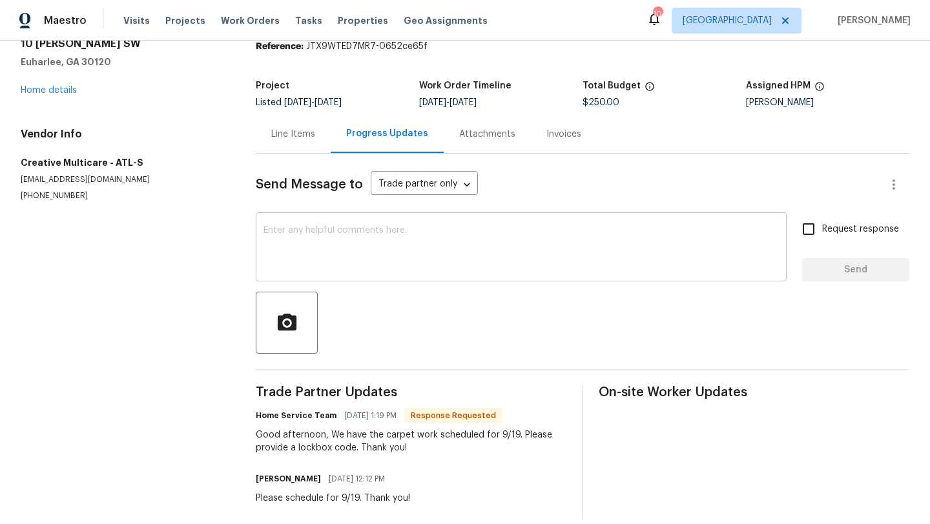
scroll to position [49, 0]
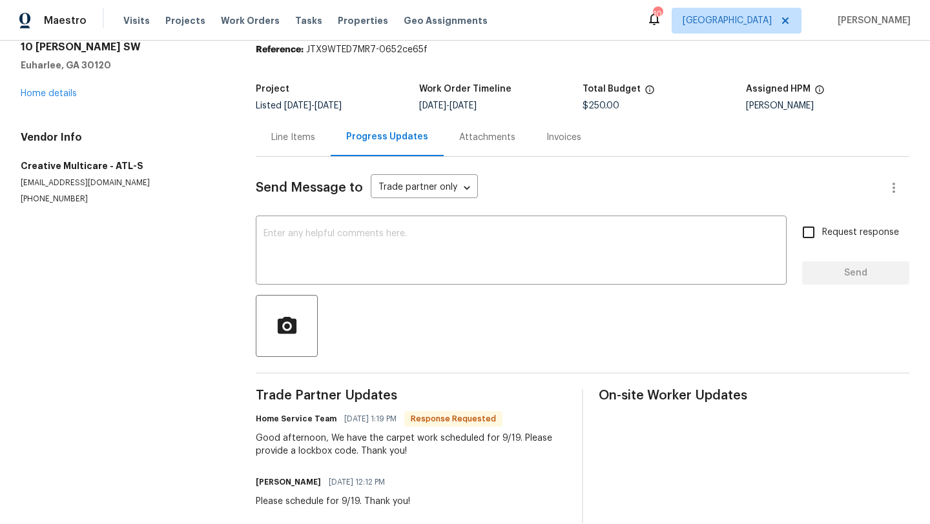
click at [280, 140] on div "Line Items" at bounding box center [293, 137] width 44 height 13
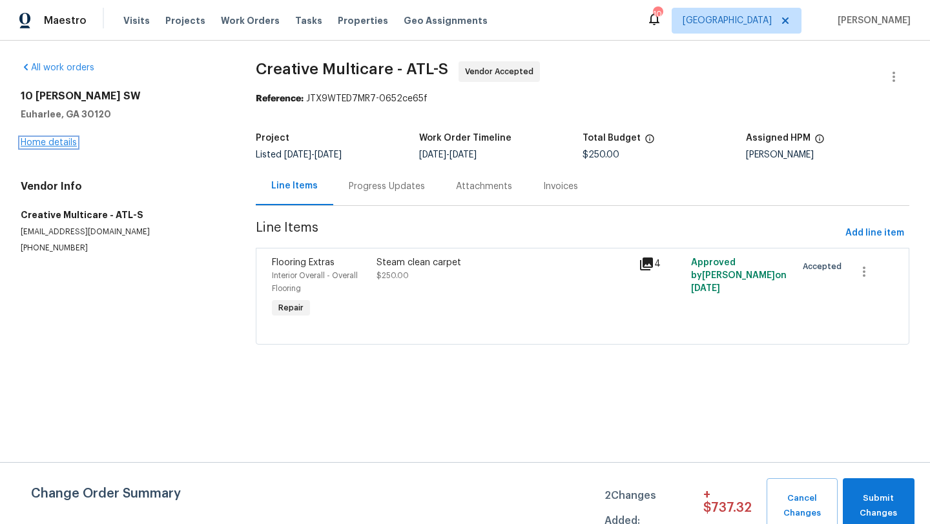
click at [62, 145] on link "Home details" at bounding box center [49, 142] width 56 height 9
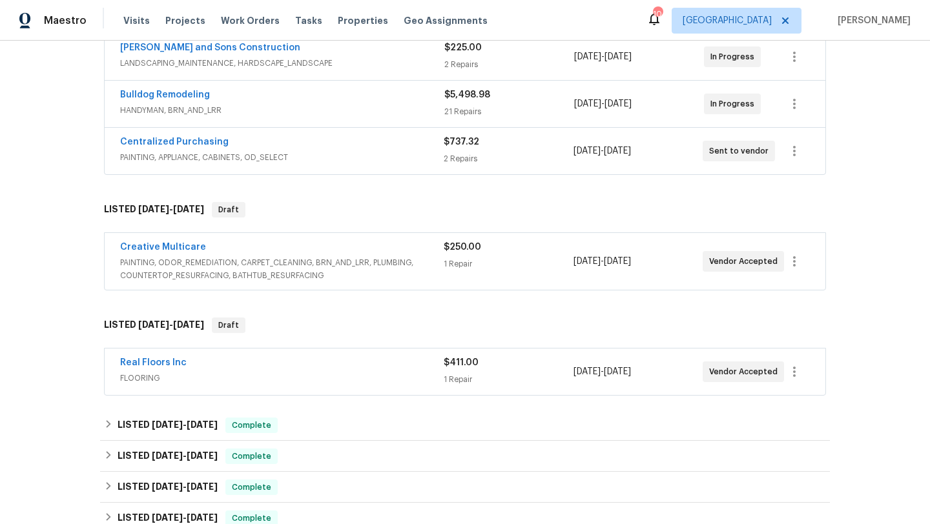
scroll to position [379, 0]
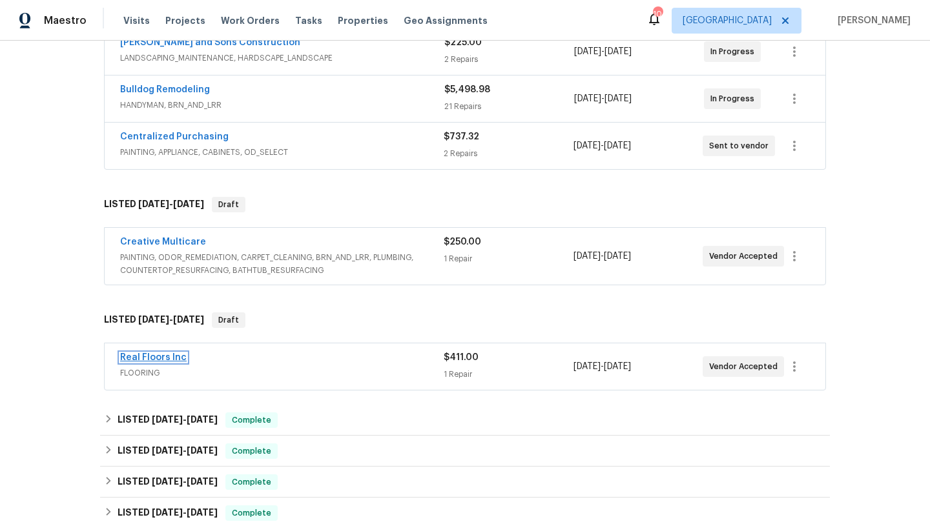
click at [173, 353] on link "Real Floors Inc" at bounding box center [153, 357] width 67 height 9
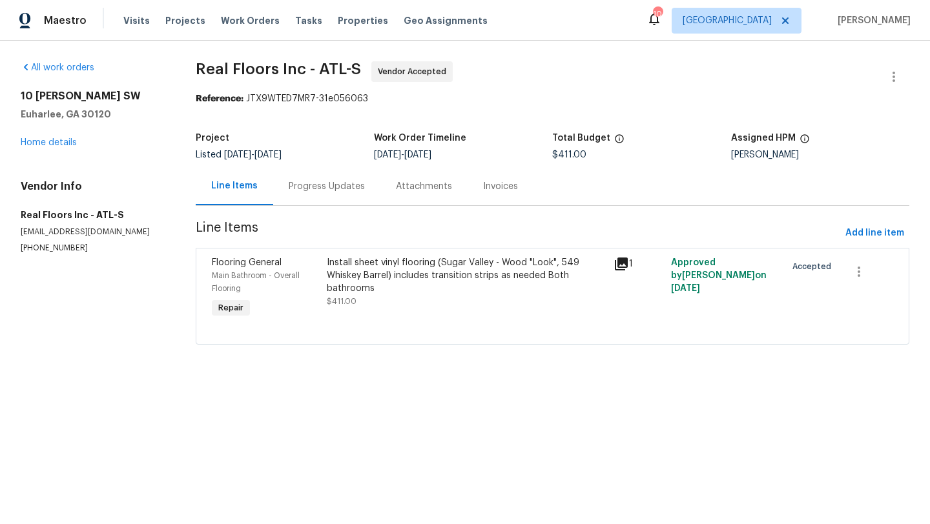
click at [322, 190] on div "Progress Updates" at bounding box center [327, 186] width 76 height 13
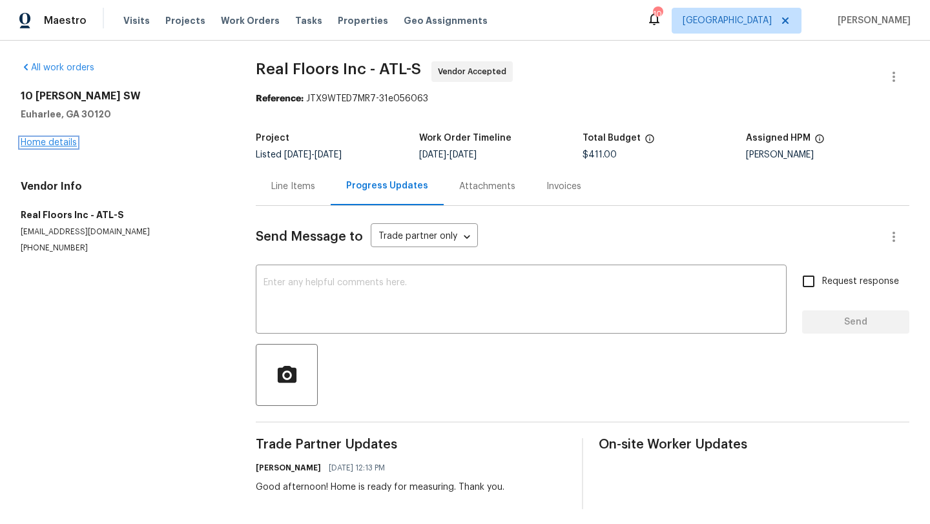
click at [54, 144] on link "Home details" at bounding box center [49, 142] width 56 height 9
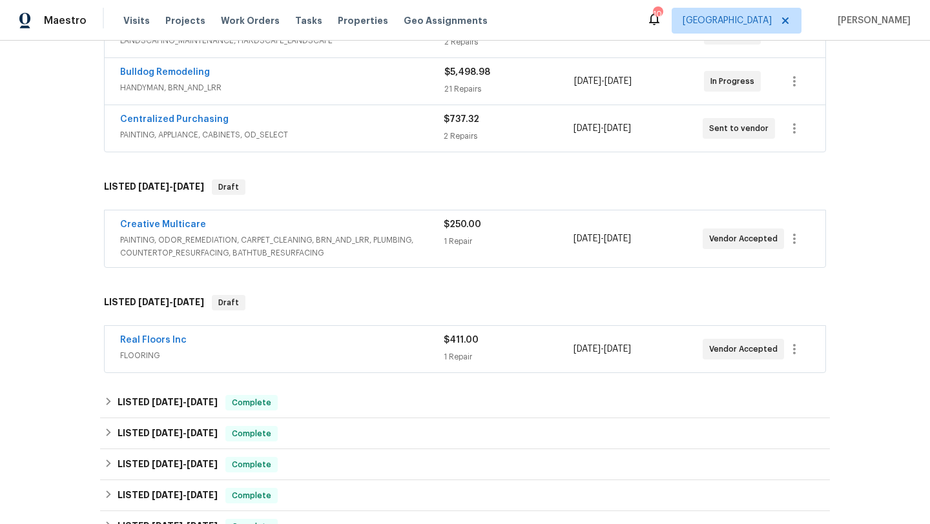
scroll to position [410, 0]
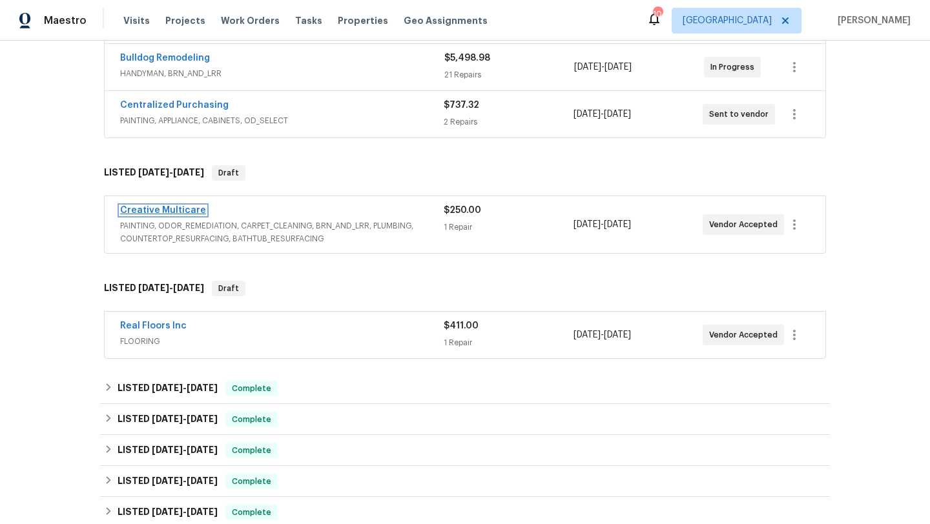
click at [177, 206] on link "Creative Multicare" at bounding box center [163, 210] width 86 height 9
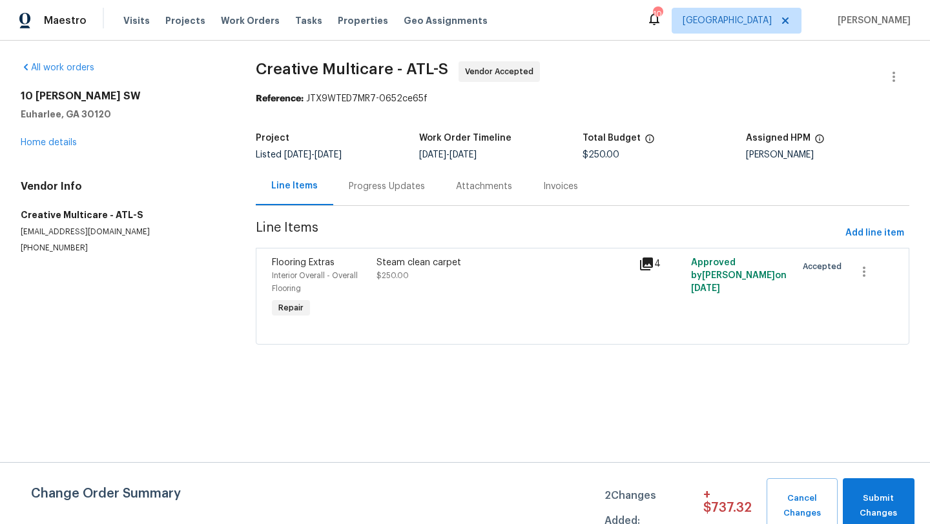
click at [364, 191] on div "Progress Updates" at bounding box center [387, 186] width 76 height 13
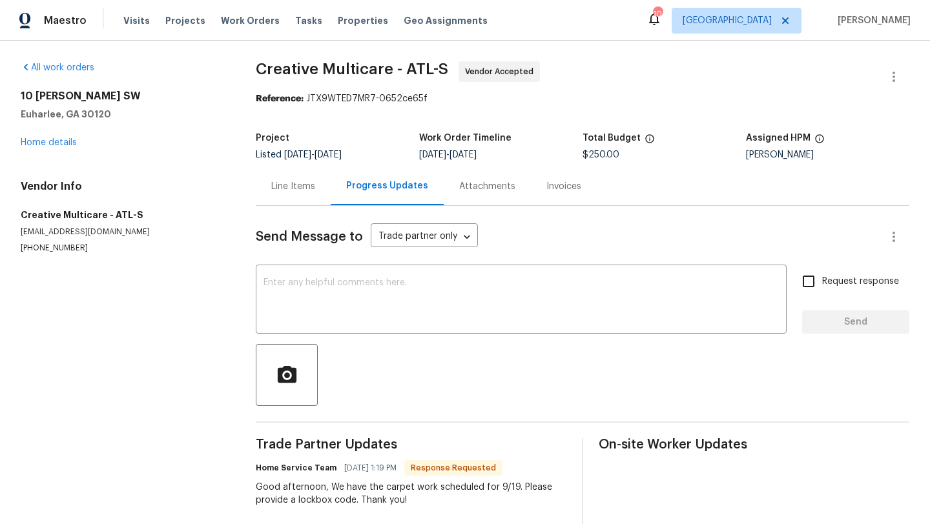
scroll to position [65, 0]
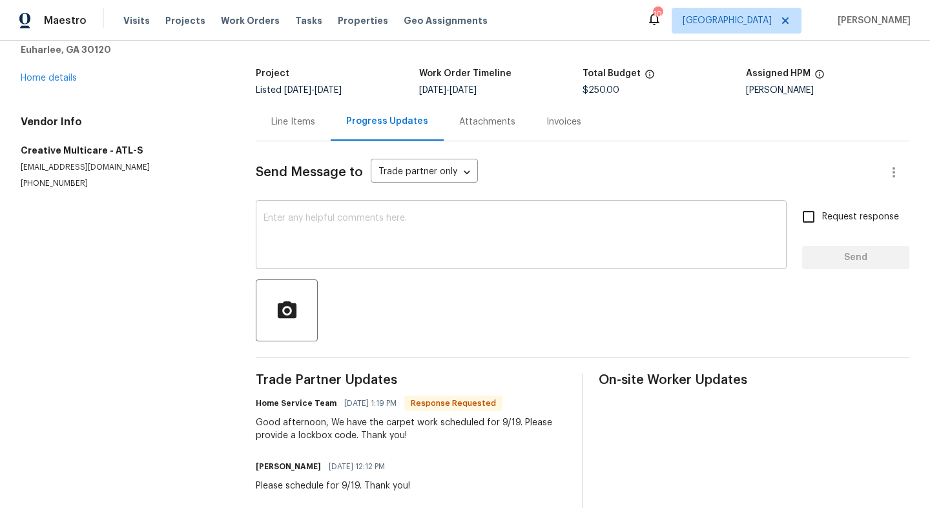
click at [338, 249] on textarea at bounding box center [521, 236] width 515 height 45
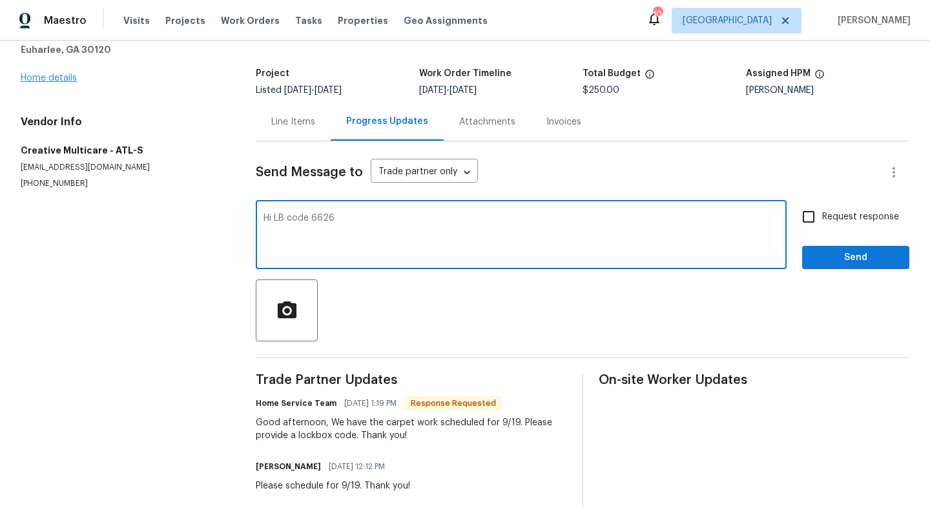
type textarea "Hi LB code 6626"
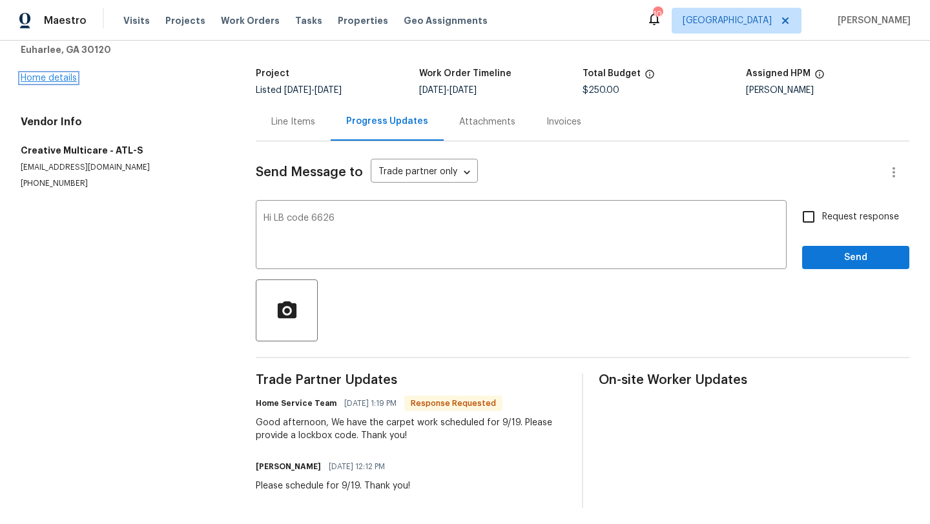
click at [69, 78] on link "Home details" at bounding box center [49, 78] width 56 height 9
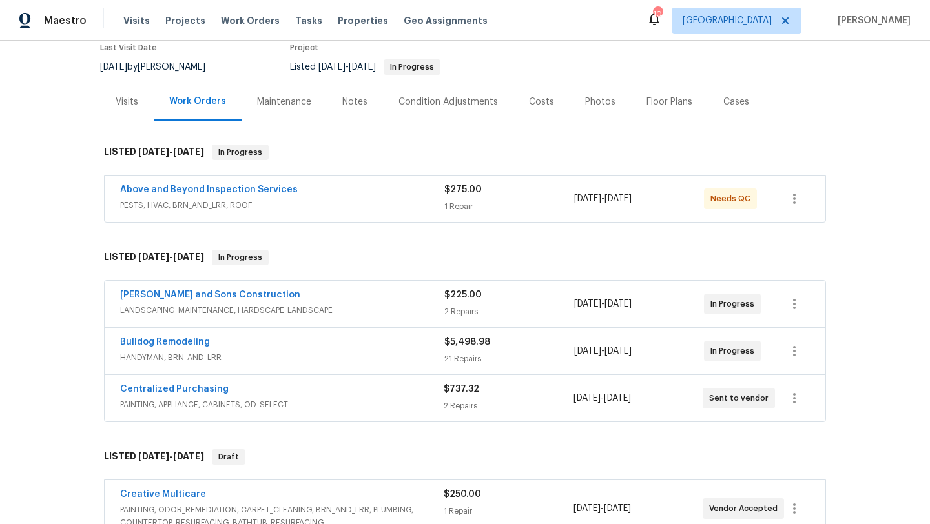
scroll to position [127, 0]
click at [585, 95] on div "Photos" at bounding box center [600, 101] width 30 height 13
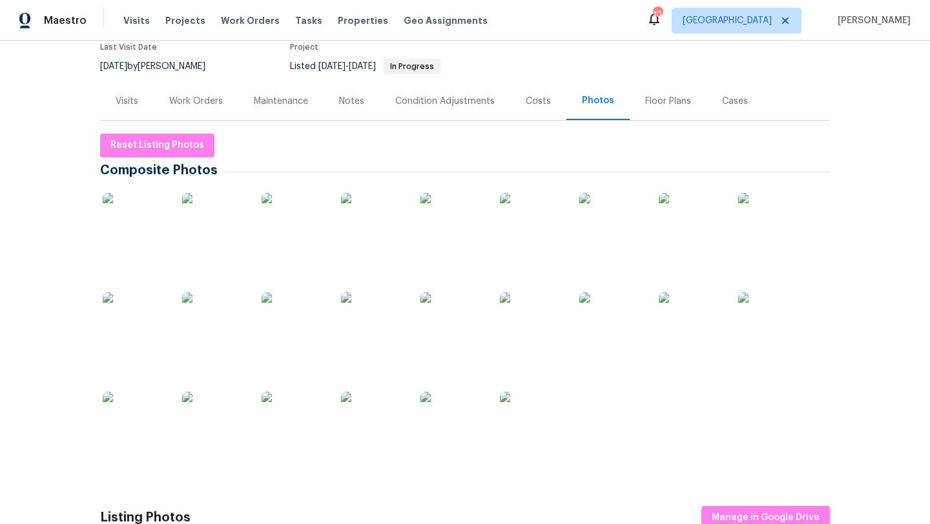
click at [138, 234] on img at bounding box center [135, 225] width 65 height 65
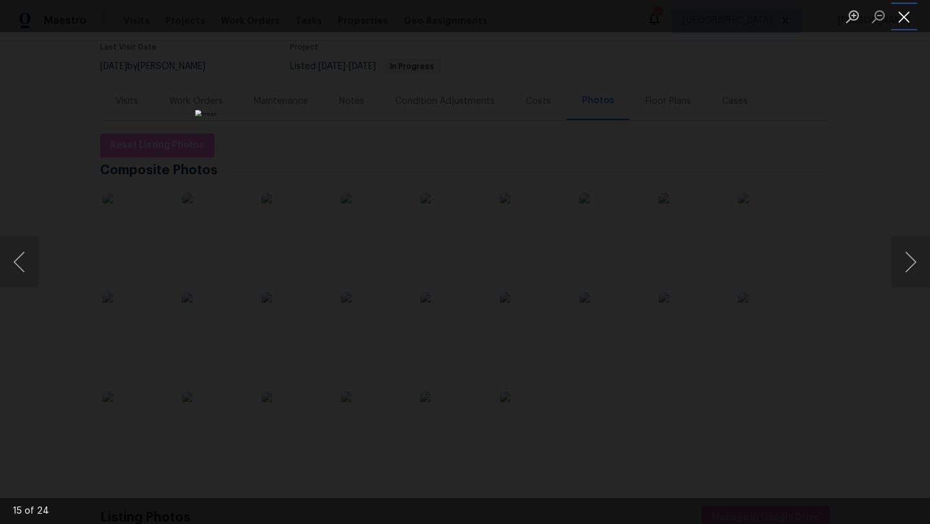
click at [900, 23] on button "Close lightbox" at bounding box center [904, 16] width 26 height 23
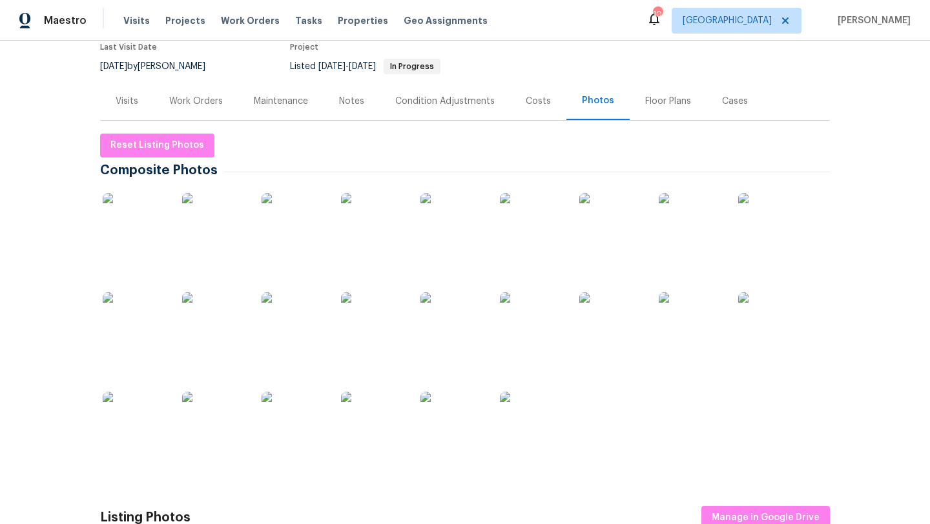
click at [521, 93] on div "Costs" at bounding box center [538, 101] width 56 height 38
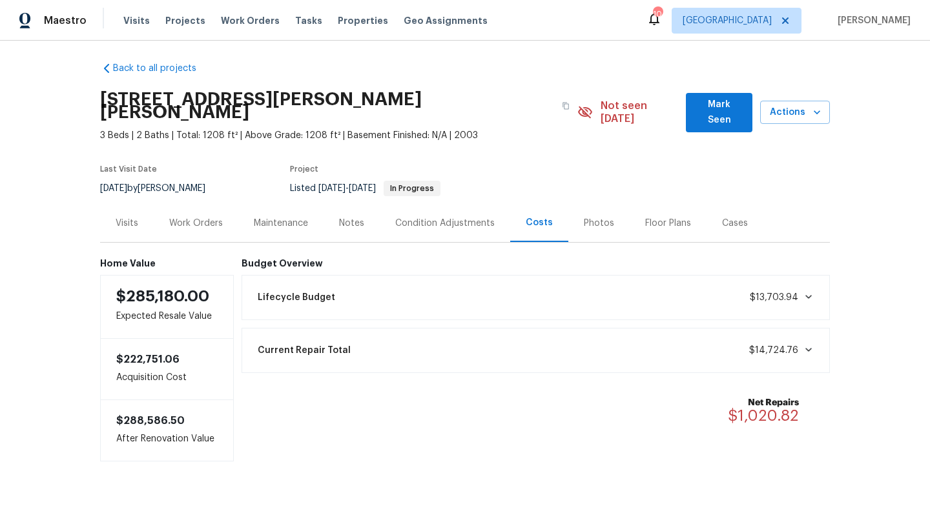
scroll to position [7, 0]
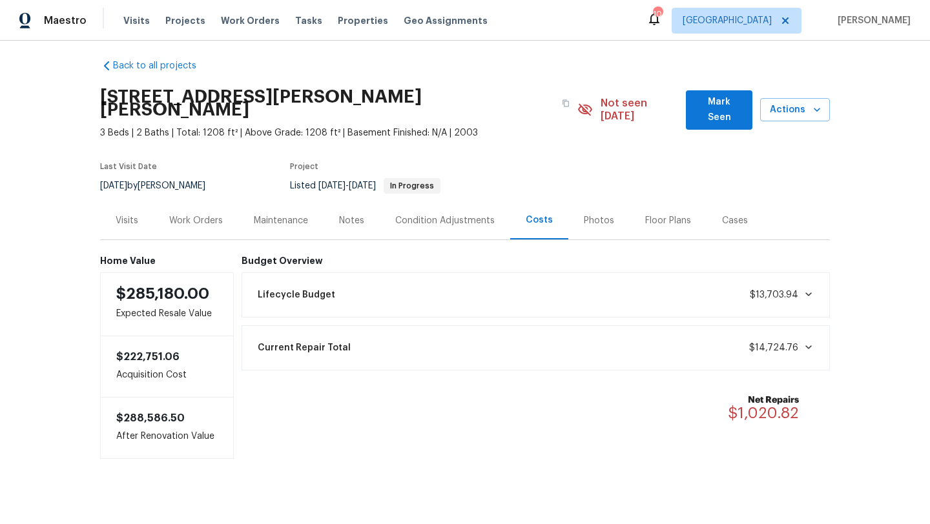
click at [218, 214] on div "Work Orders" at bounding box center [196, 220] width 54 height 13
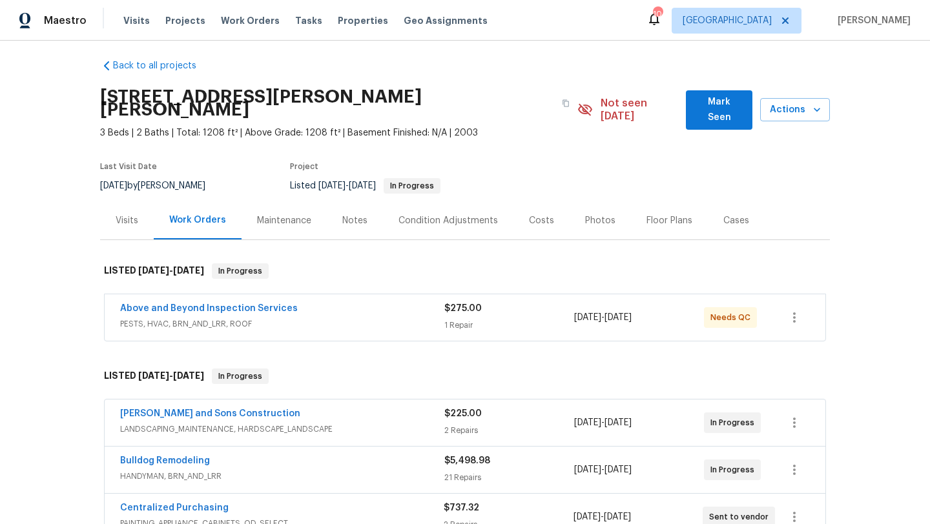
scroll to position [127, 0]
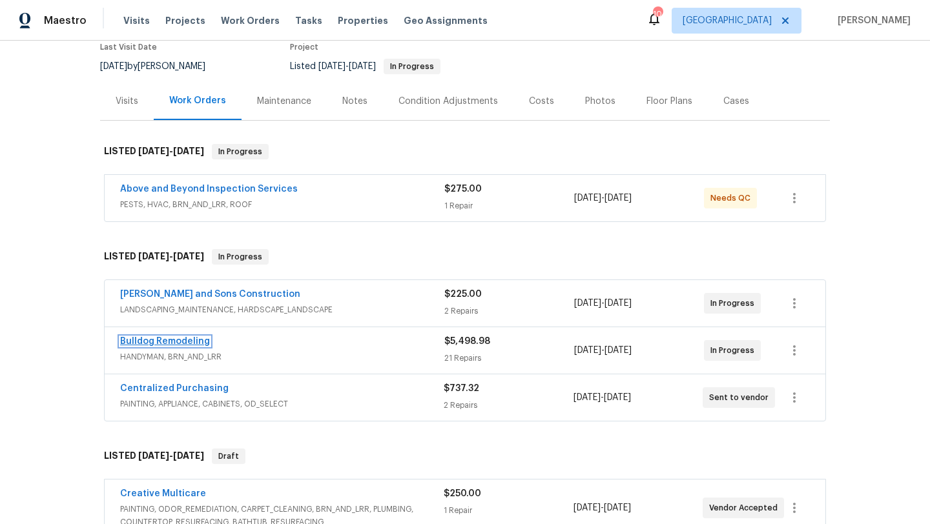
click at [197, 337] on link "Bulldog Remodeling" at bounding box center [165, 341] width 90 height 9
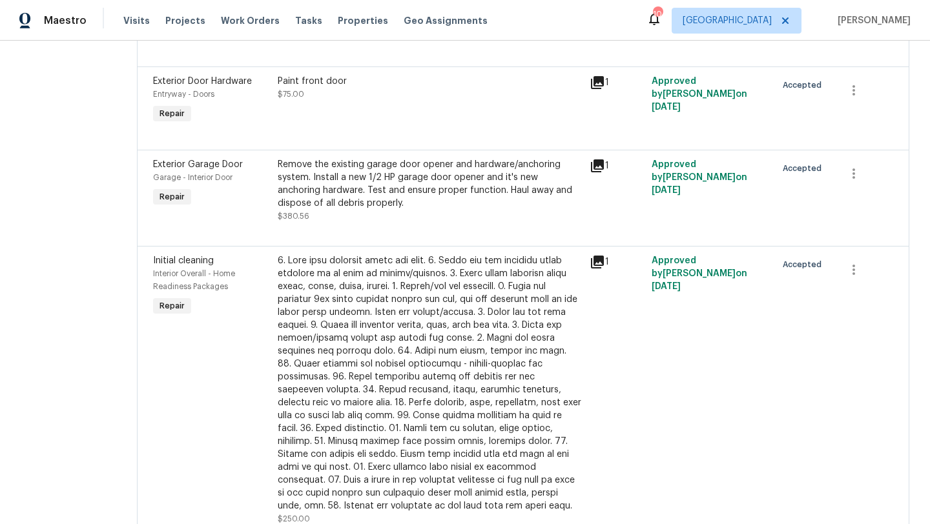
scroll to position [454, 0]
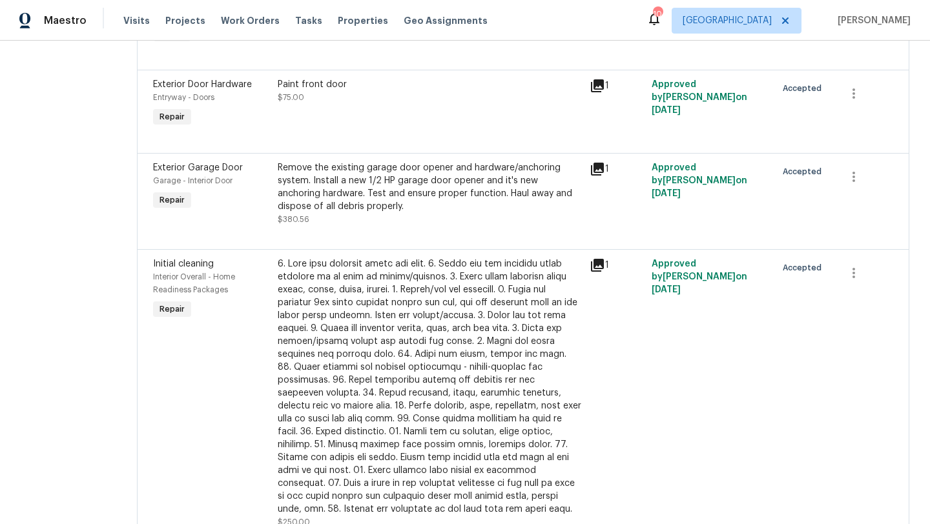
click at [187, 163] on span "Exterior Garage Door" at bounding box center [198, 167] width 90 height 9
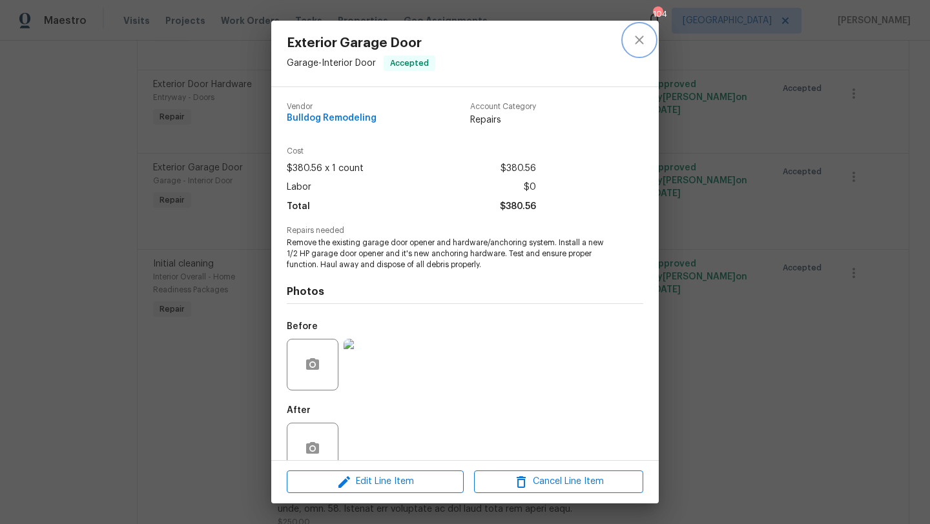
click at [638, 43] on icon "close" at bounding box center [640, 40] width 16 height 16
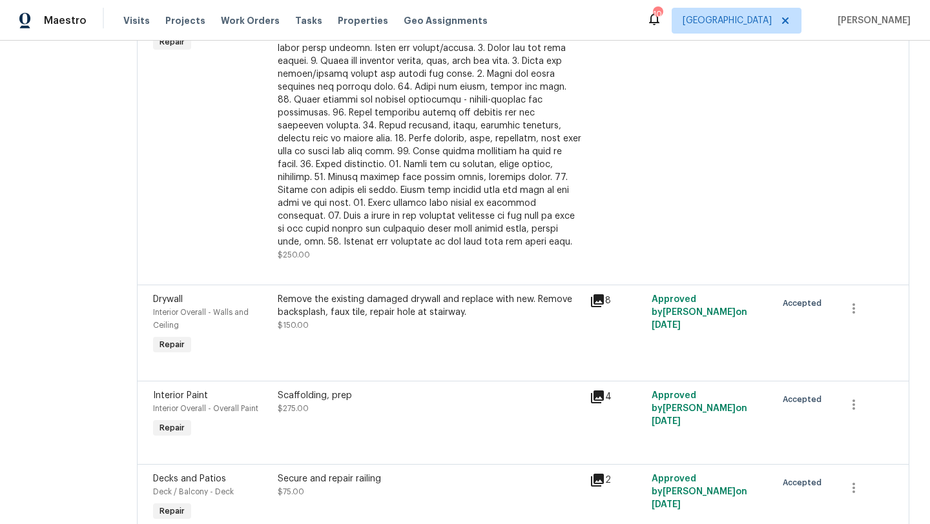
scroll to position [724, 0]
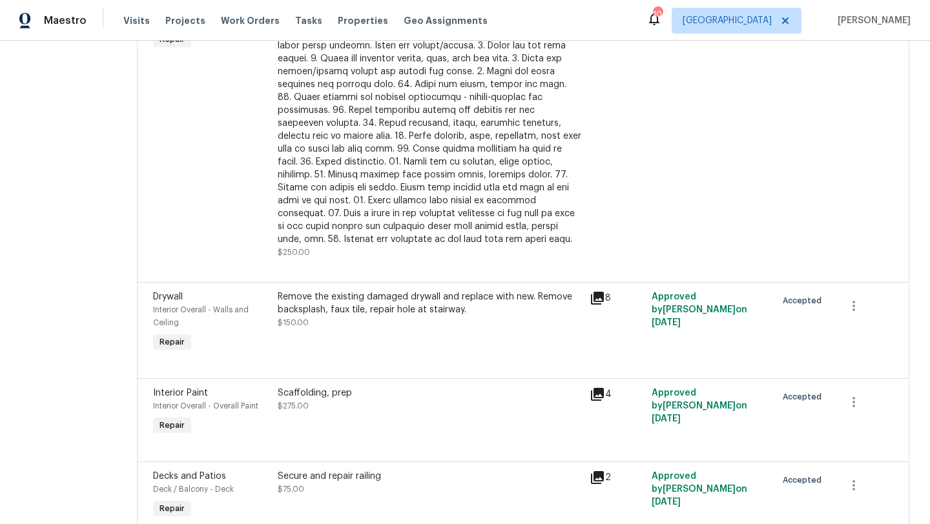
click at [601, 292] on icon at bounding box center [597, 298] width 13 height 13
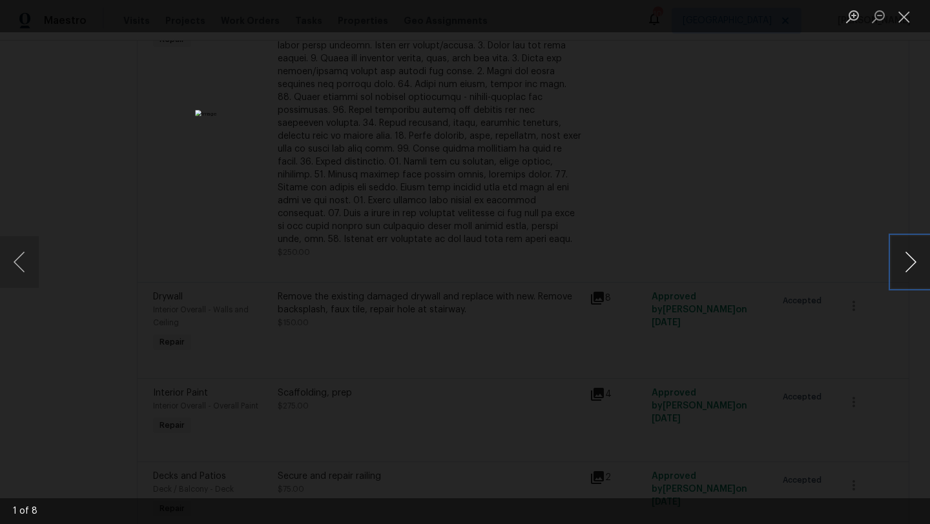
click at [898, 267] on button "Next image" at bounding box center [910, 262] width 39 height 52
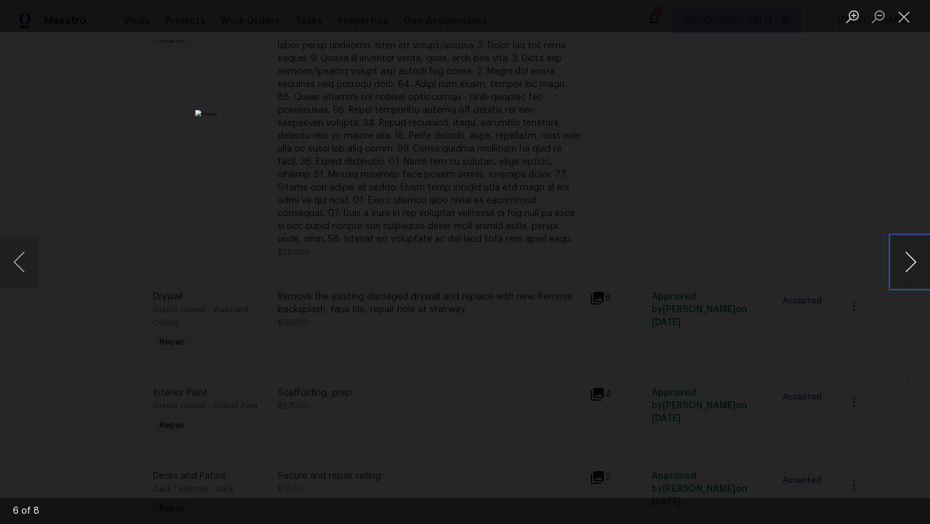
click at [898, 267] on button "Next image" at bounding box center [910, 262] width 39 height 52
click at [791, 201] on div "Lightbox" at bounding box center [465, 262] width 930 height 524
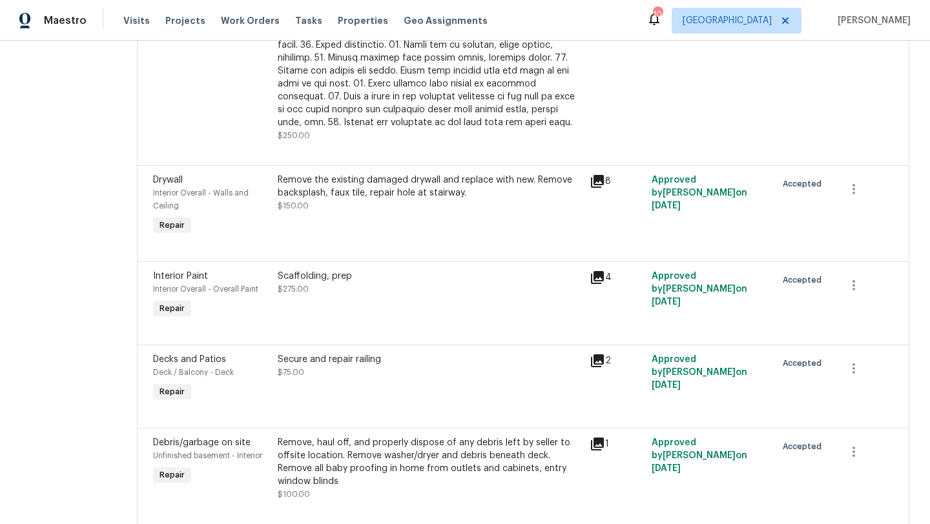
scroll to position [844, 0]
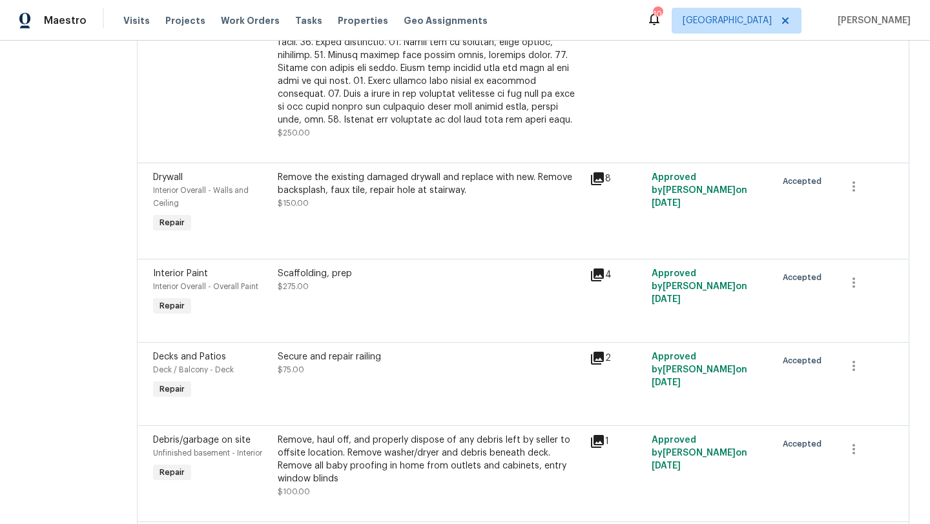
click at [194, 269] on span "Interior Paint" at bounding box center [180, 273] width 55 height 9
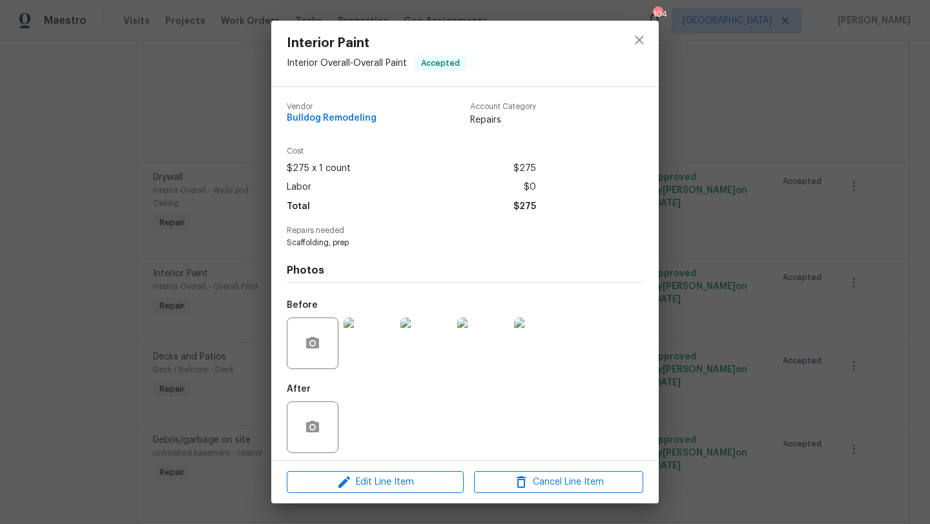
click at [363, 348] on img at bounding box center [370, 344] width 52 height 52
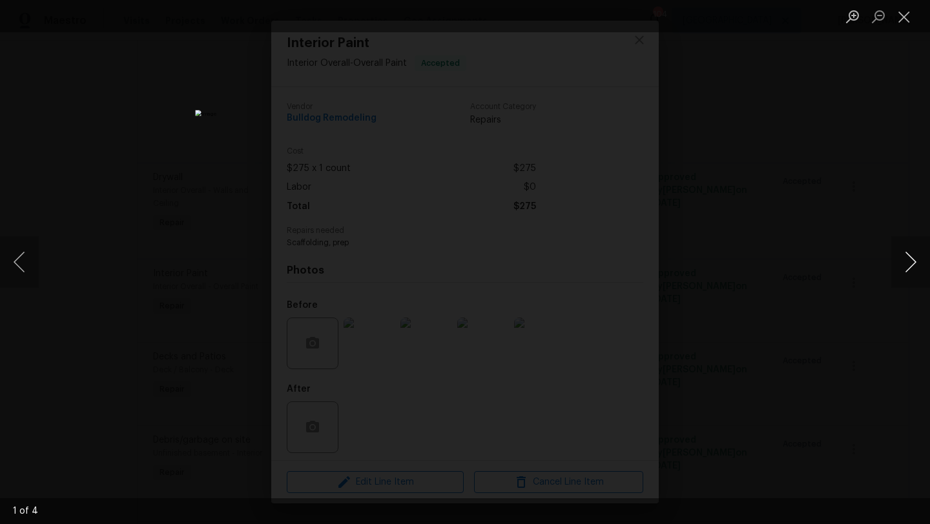
click at [914, 267] on button "Next image" at bounding box center [910, 262] width 39 height 52
click at [838, 198] on div "Lightbox" at bounding box center [465, 262] width 930 height 524
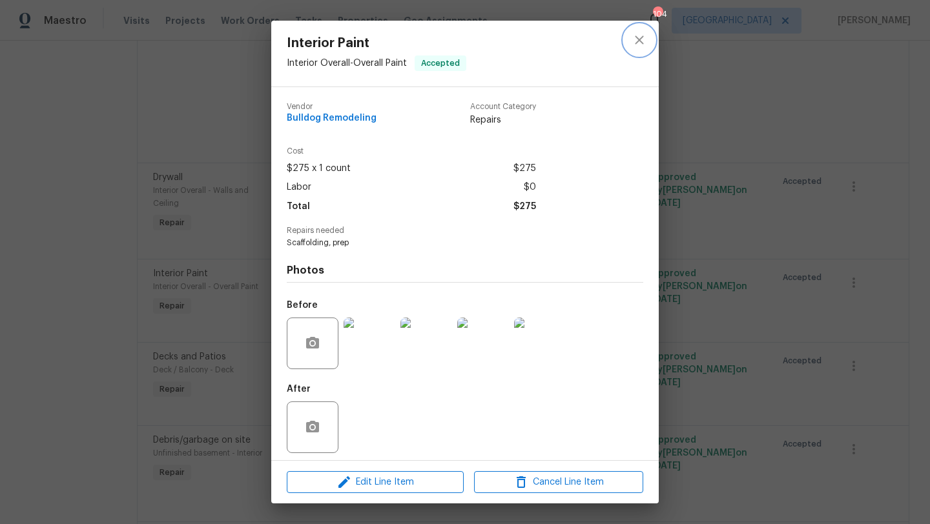
click at [642, 41] on icon "close" at bounding box center [640, 40] width 16 height 16
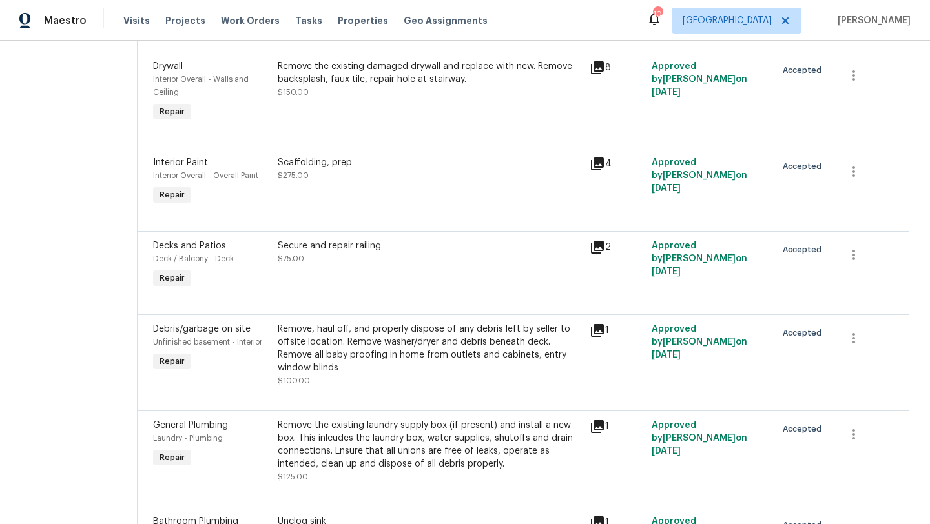
scroll to position [961, 0]
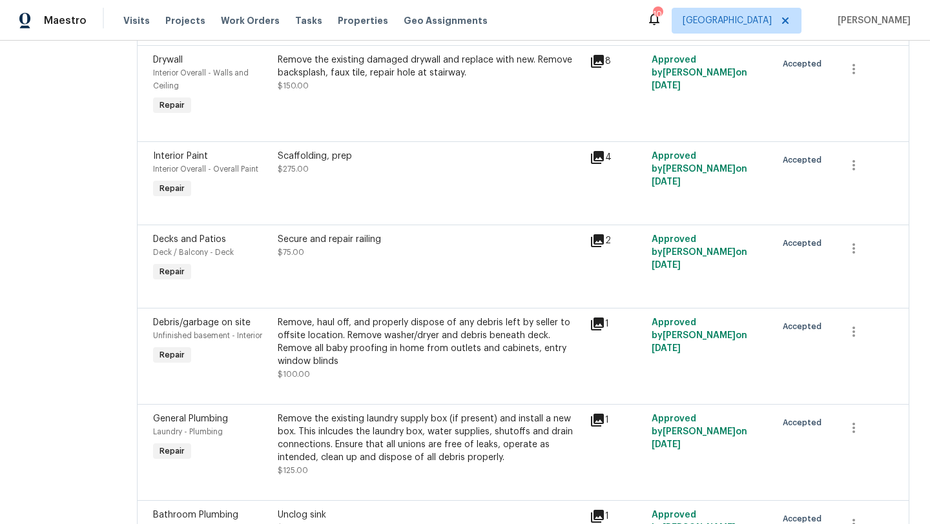
click at [593, 231] on div "2" at bounding box center [617, 258] width 62 height 59
click at [605, 233] on icon at bounding box center [598, 241] width 16 height 16
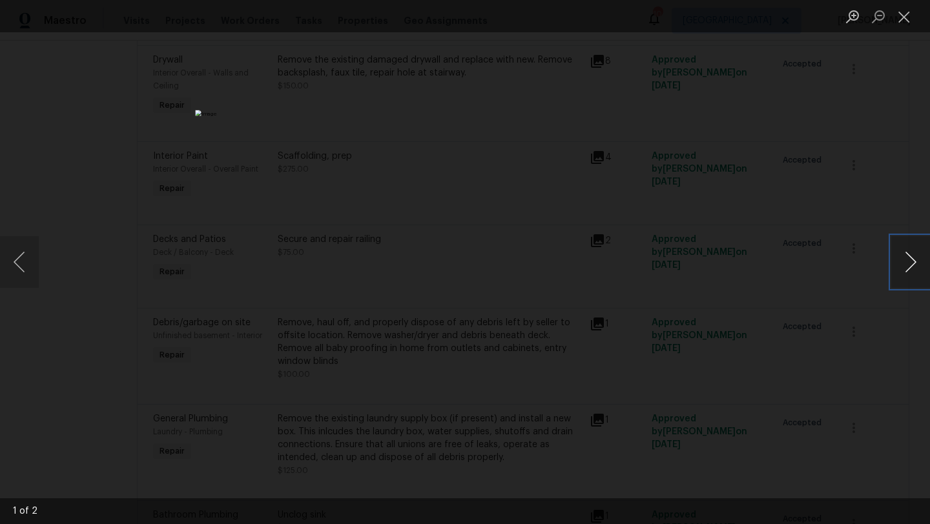
click at [904, 265] on button "Next image" at bounding box center [910, 262] width 39 height 52
click at [904, 266] on button "Next image" at bounding box center [910, 262] width 39 height 52
click at [846, 150] on div "Lightbox" at bounding box center [465, 262] width 930 height 524
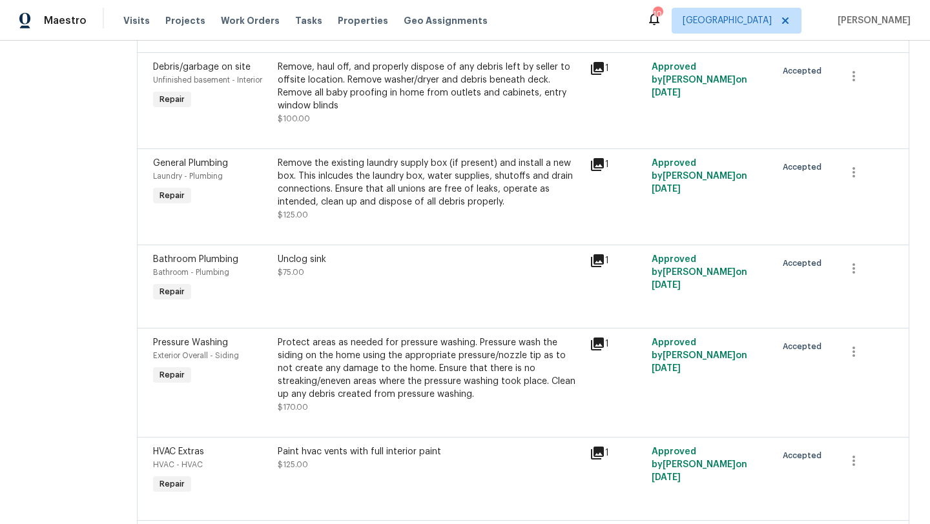
scroll to position [1218, 0]
click at [603, 254] on icon at bounding box center [597, 259] width 13 height 13
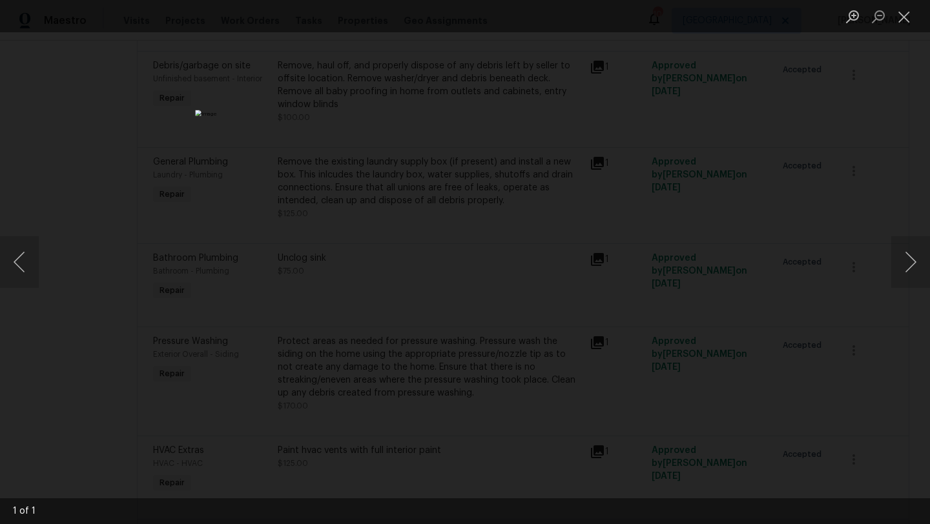
click at [759, 217] on div "Lightbox" at bounding box center [465, 262] width 930 height 524
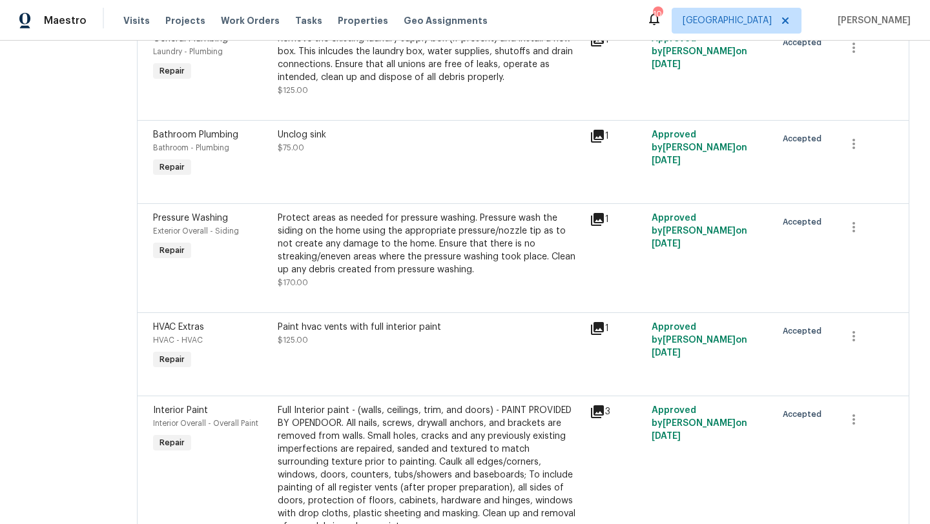
scroll to position [1344, 0]
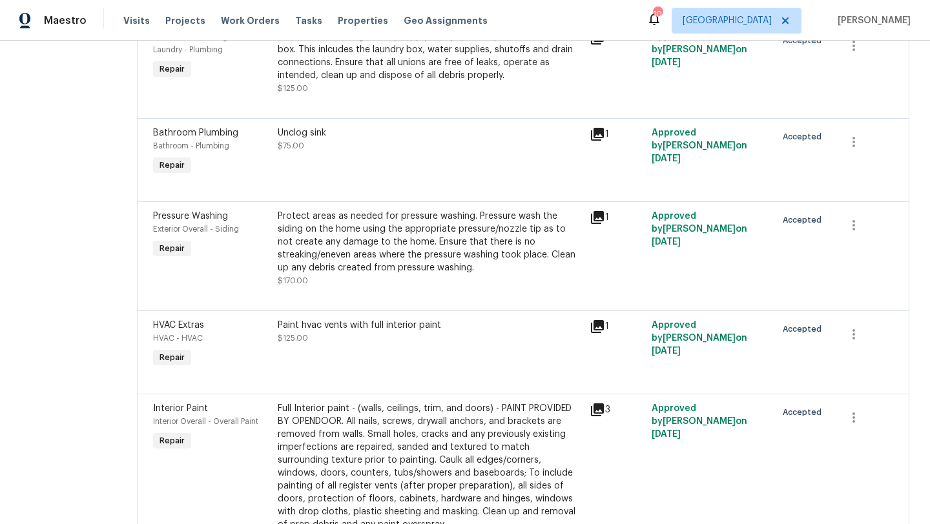
click at [604, 320] on icon at bounding box center [597, 326] width 13 height 13
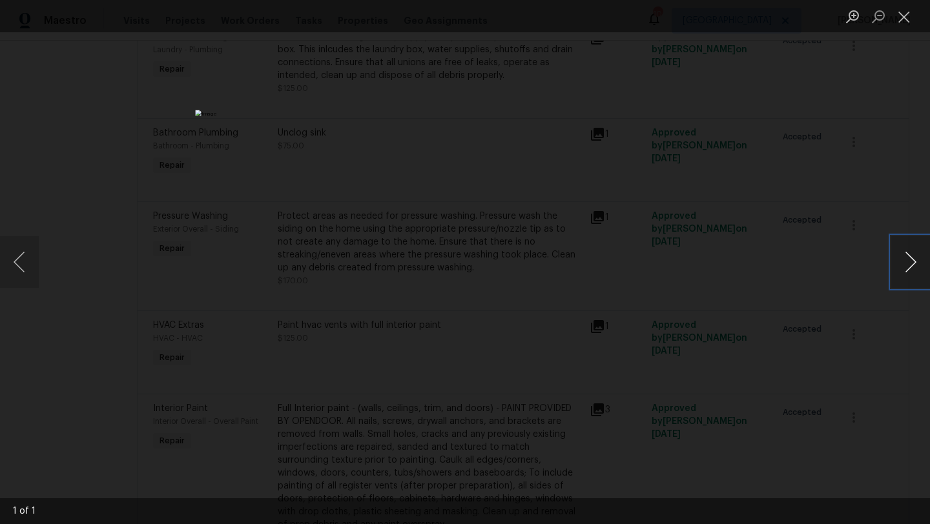
click at [914, 258] on button "Next image" at bounding box center [910, 262] width 39 height 52
click at [887, 136] on div "Lightbox" at bounding box center [465, 262] width 930 height 524
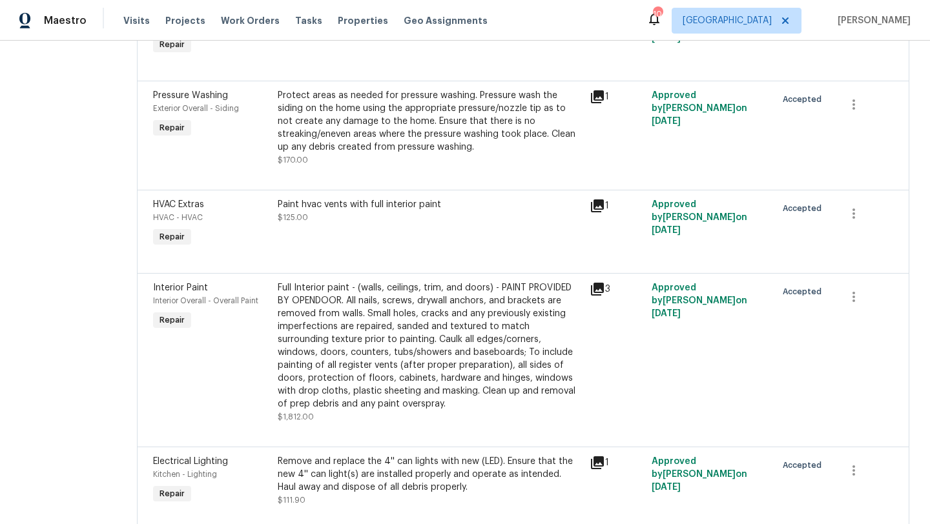
scroll to position [1480, 0]
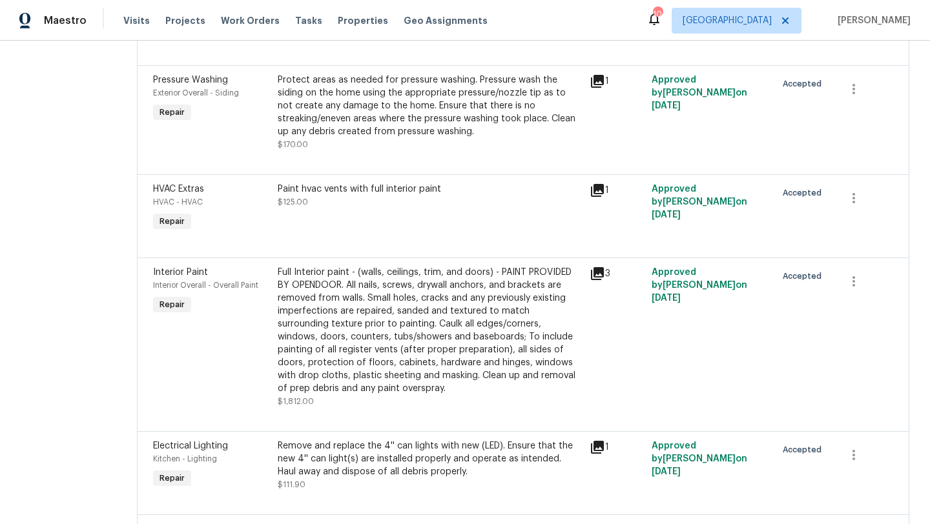
click at [602, 267] on icon at bounding box center [597, 273] width 13 height 13
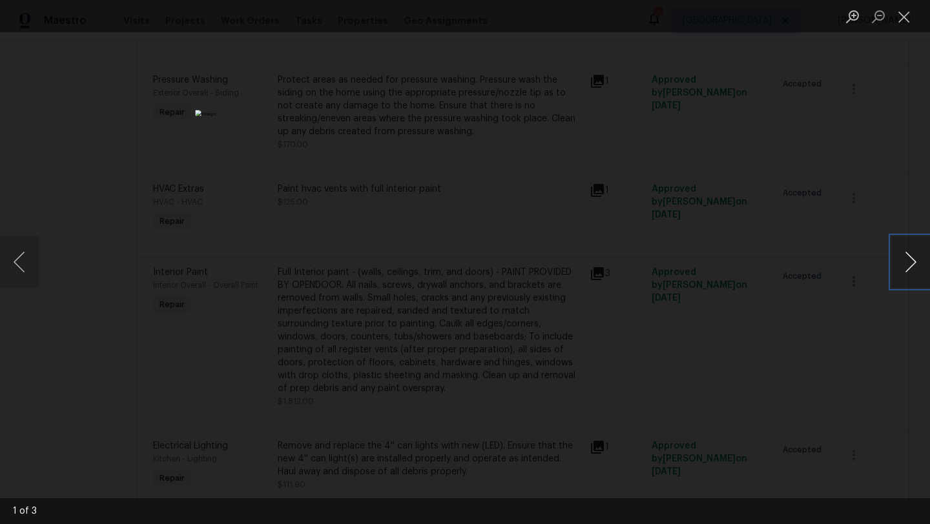
click at [911, 267] on button "Next image" at bounding box center [910, 262] width 39 height 52
click at [801, 257] on div "Lightbox" at bounding box center [465, 262] width 930 height 524
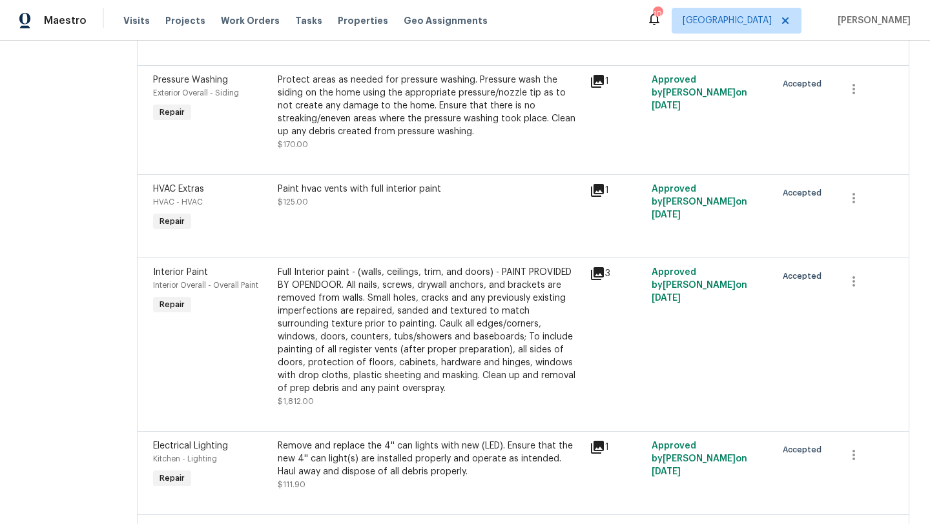
click at [200, 282] on span "Interior Overall - Overall Paint" at bounding box center [205, 286] width 105 height 8
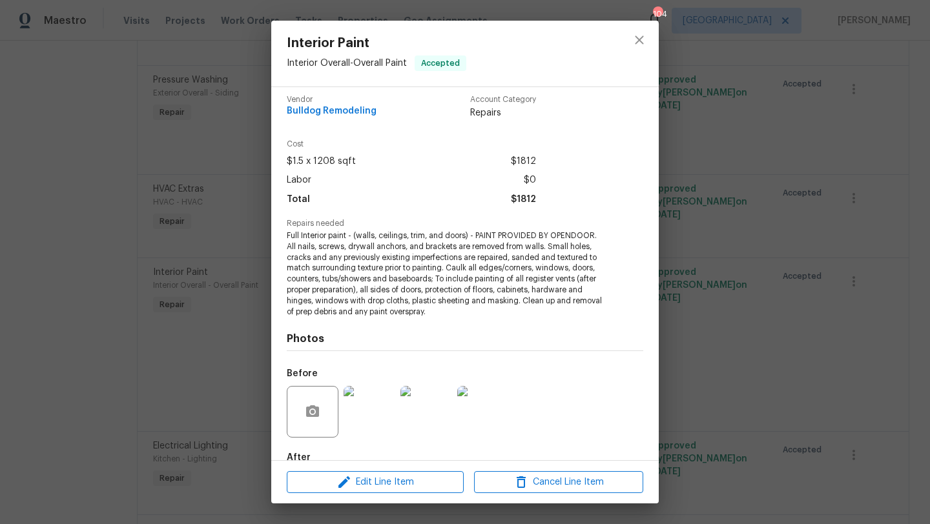
scroll to position [0, 0]
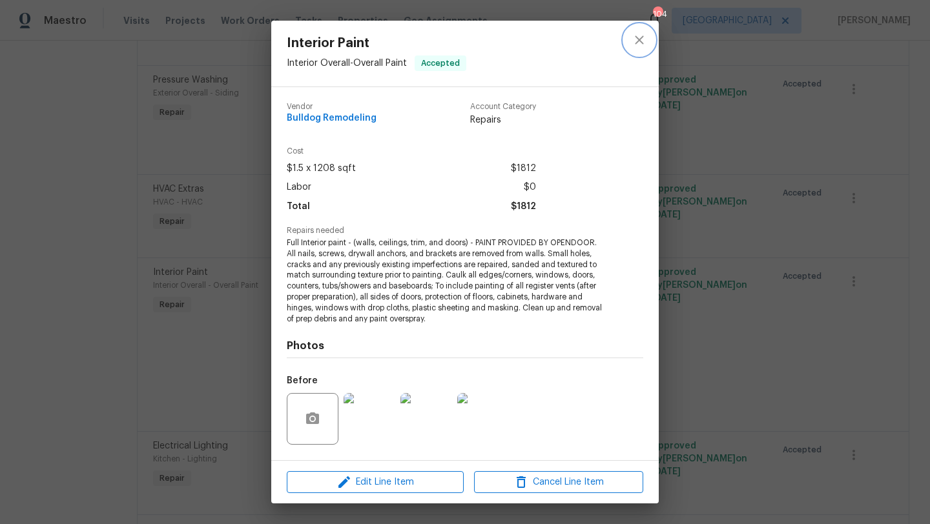
click at [639, 42] on icon "close" at bounding box center [640, 40] width 16 height 16
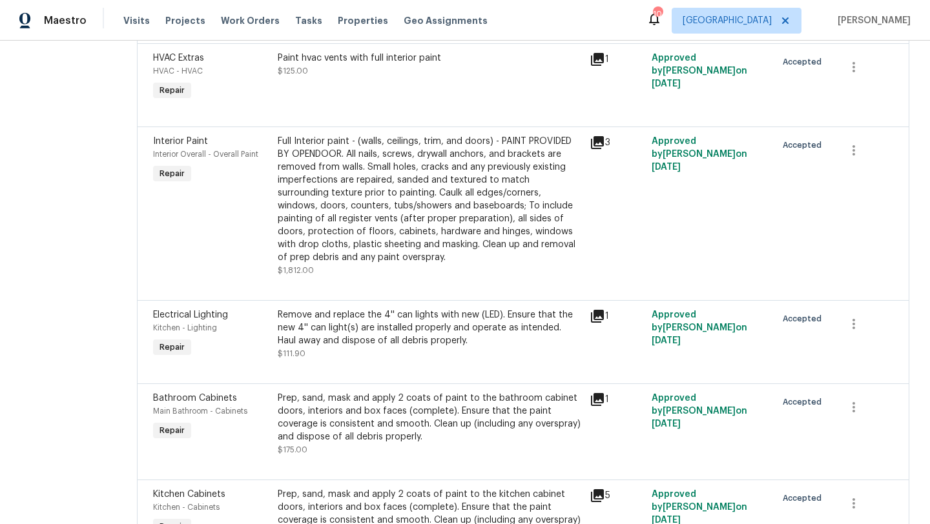
scroll to position [1615, 0]
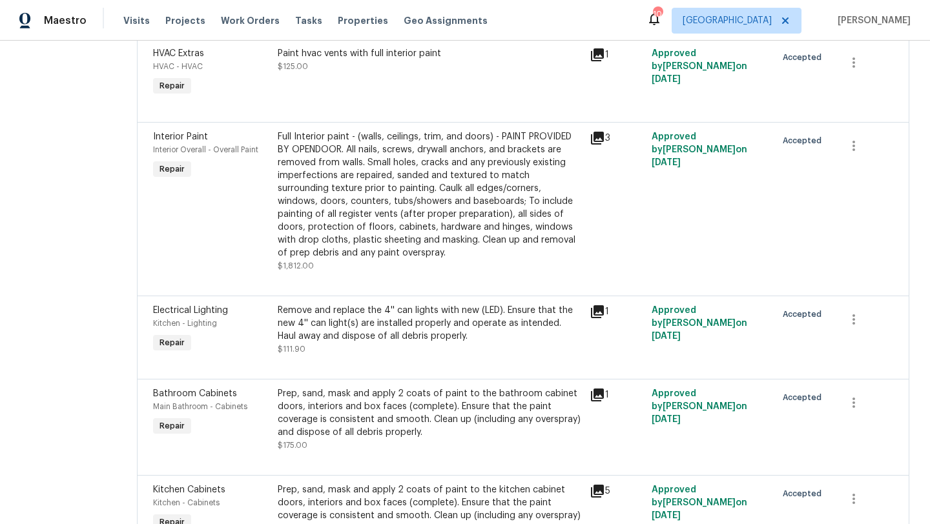
click at [595, 307] on icon at bounding box center [597, 312] width 13 height 13
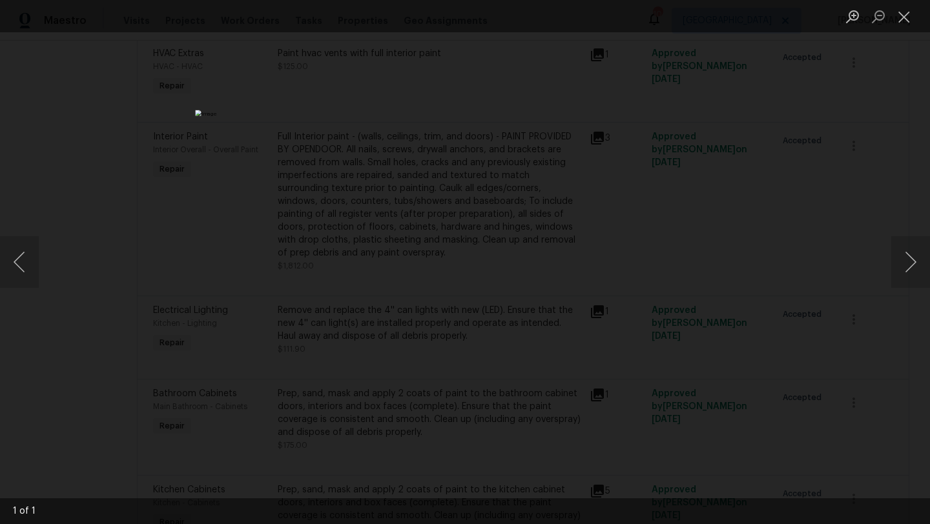
click at [820, 202] on div "Lightbox" at bounding box center [465, 262] width 930 height 524
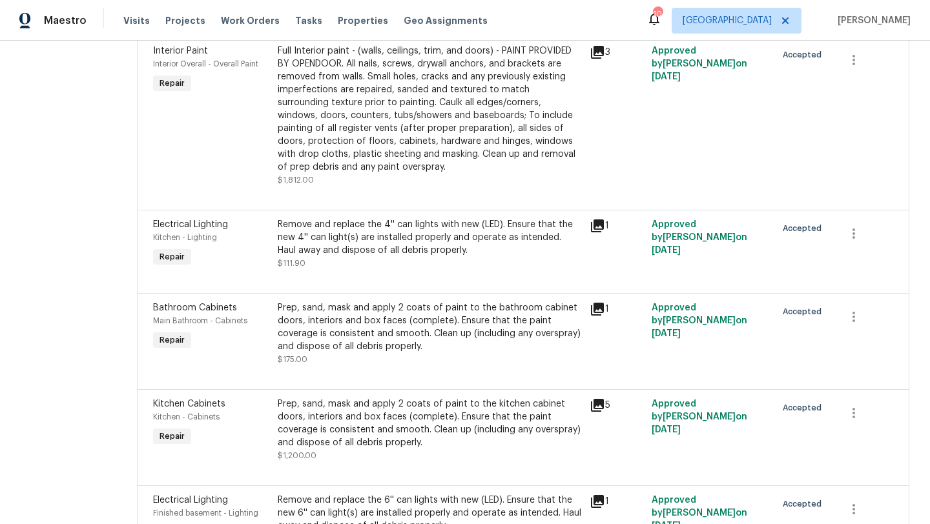
scroll to position [1705, 0]
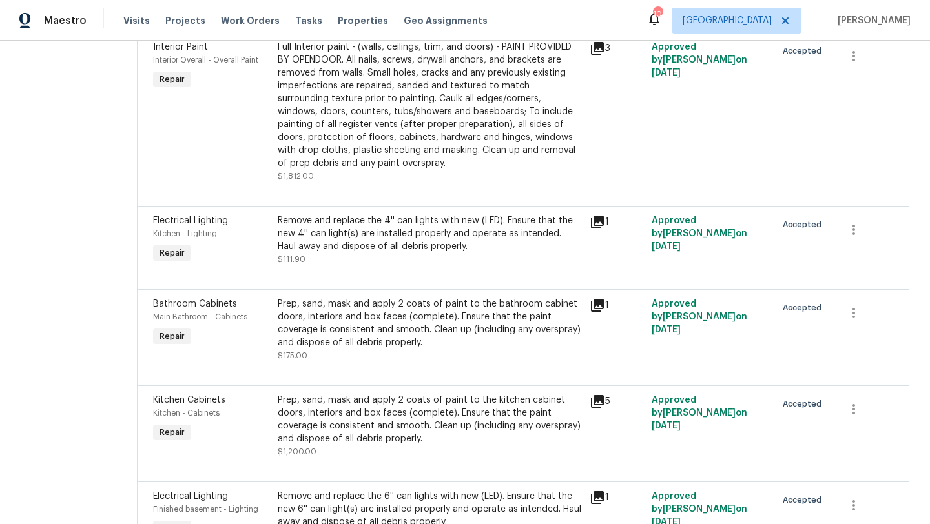
click at [599, 299] on icon at bounding box center [597, 305] width 13 height 13
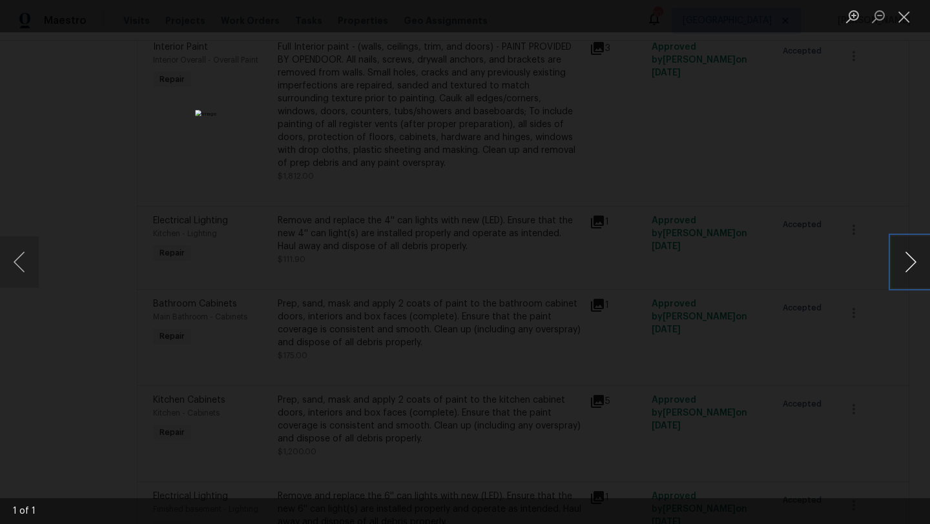
click at [913, 254] on button "Next image" at bounding box center [910, 262] width 39 height 52
click at [816, 187] on div "Lightbox" at bounding box center [465, 262] width 930 height 524
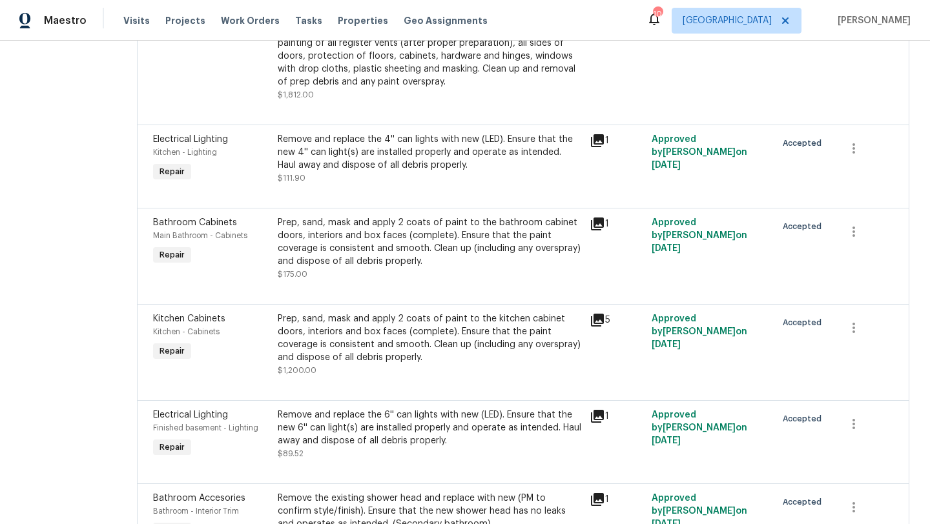
scroll to position [1795, 0]
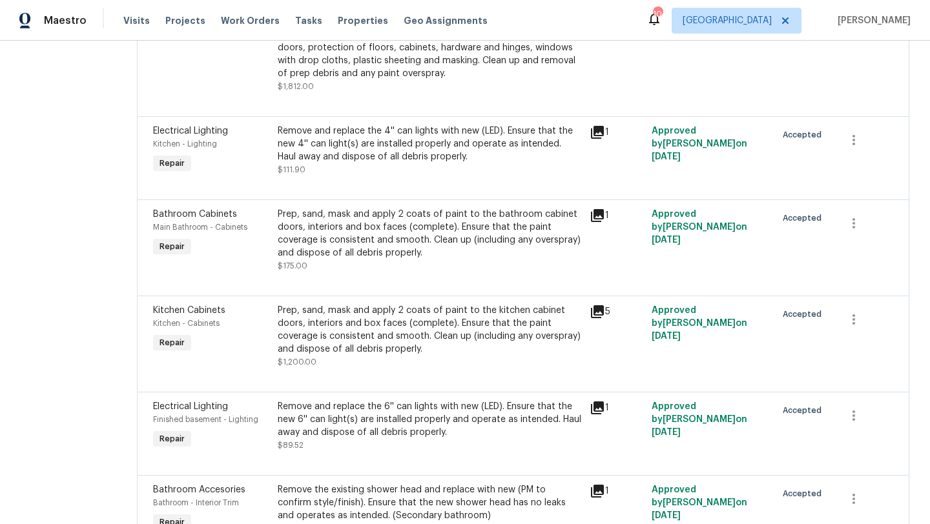
click at [600, 306] on icon at bounding box center [597, 312] width 13 height 13
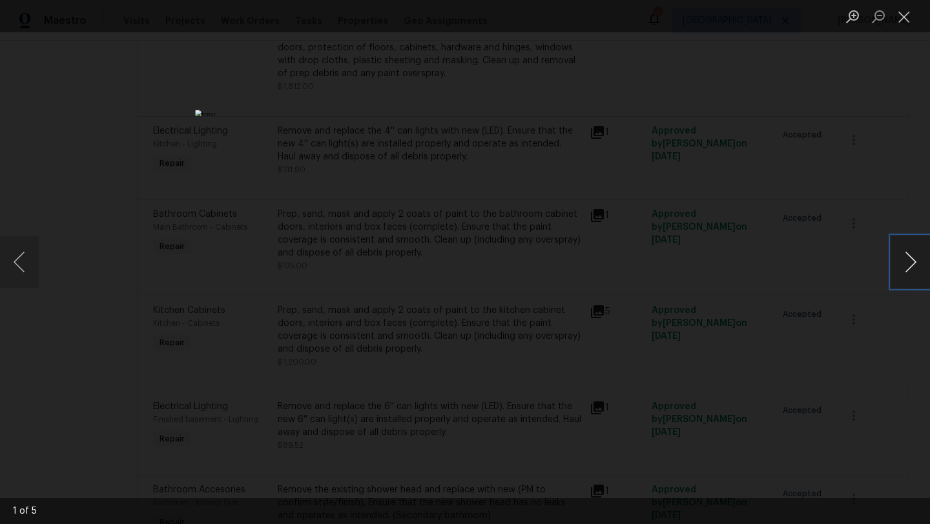
click at [908, 254] on button "Next image" at bounding box center [910, 262] width 39 height 52
click at [824, 185] on div "Lightbox" at bounding box center [465, 262] width 930 height 524
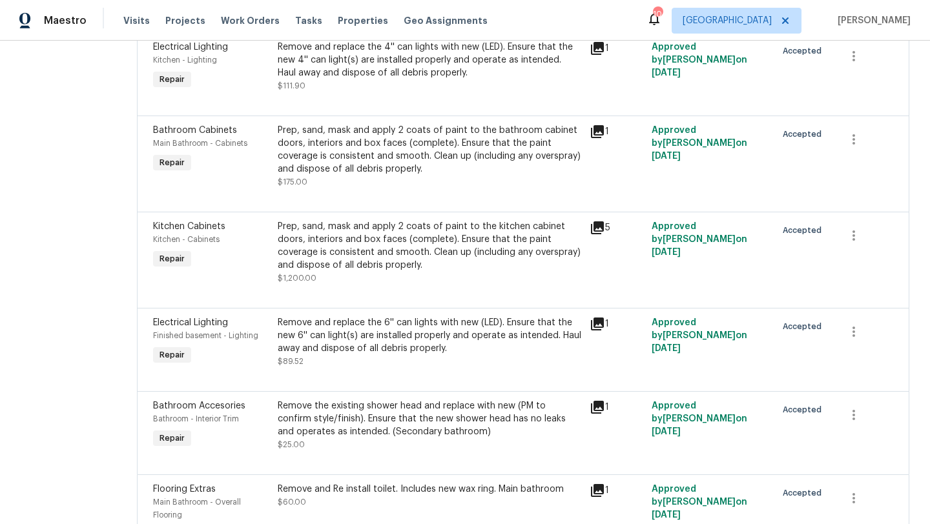
scroll to position [1882, 0]
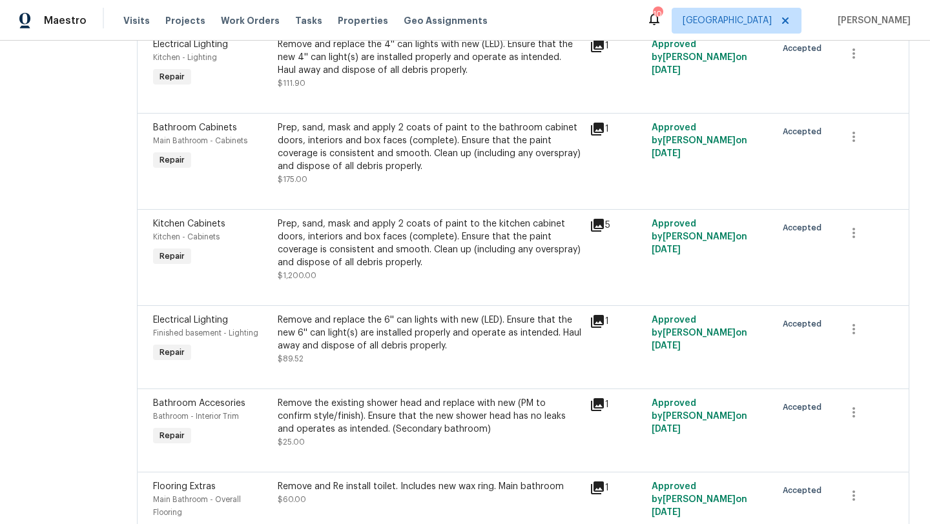
click at [604, 315] on icon at bounding box center [597, 321] width 13 height 13
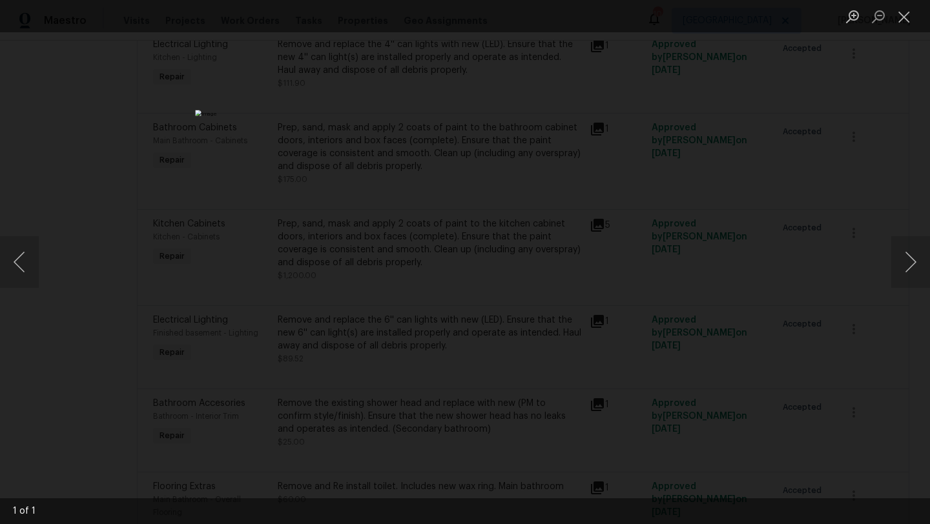
click at [878, 215] on div "Lightbox" at bounding box center [465, 262] width 930 height 524
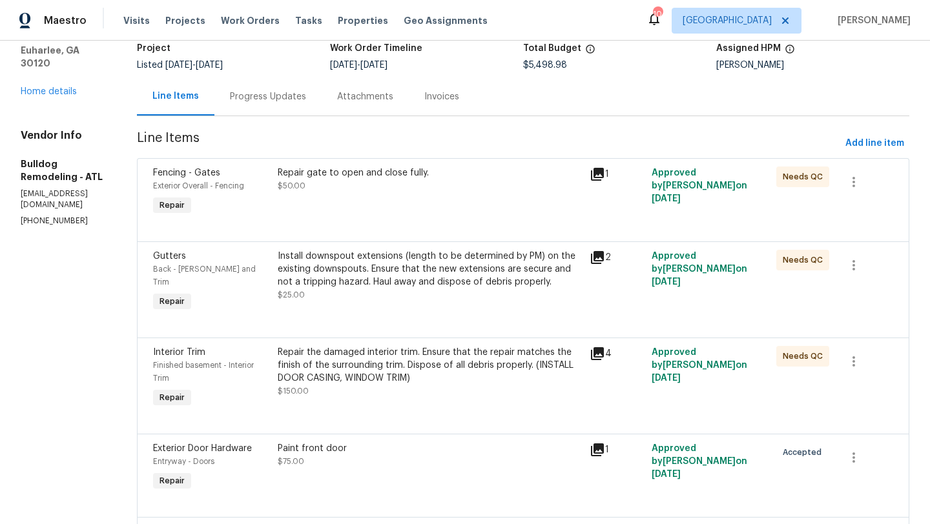
scroll to position [0, 0]
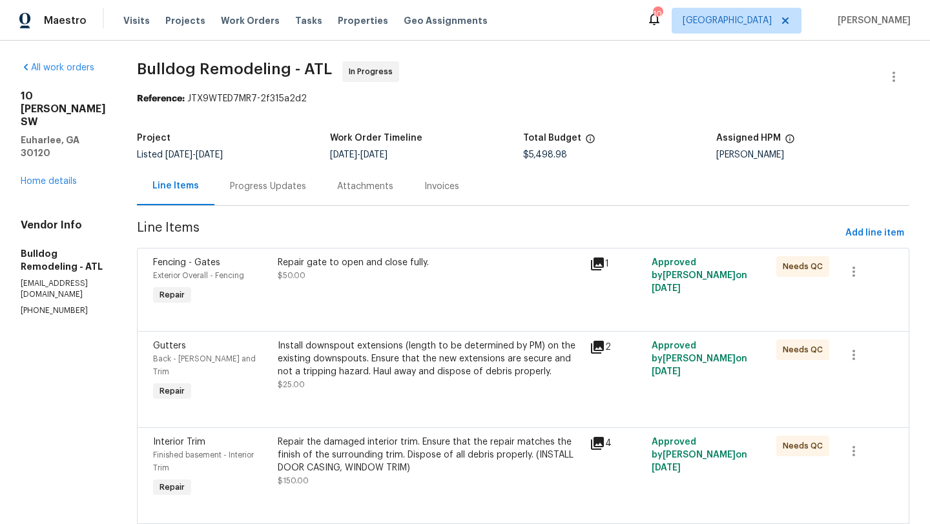
click at [185, 266] on span "Fencing - Gates" at bounding box center [186, 262] width 67 height 9
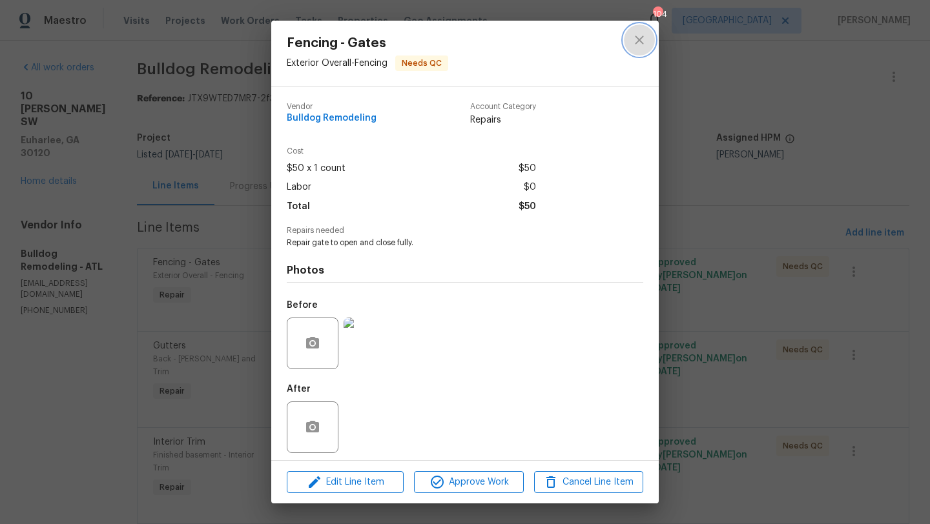
click at [636, 42] on icon "close" at bounding box center [640, 40] width 16 height 16
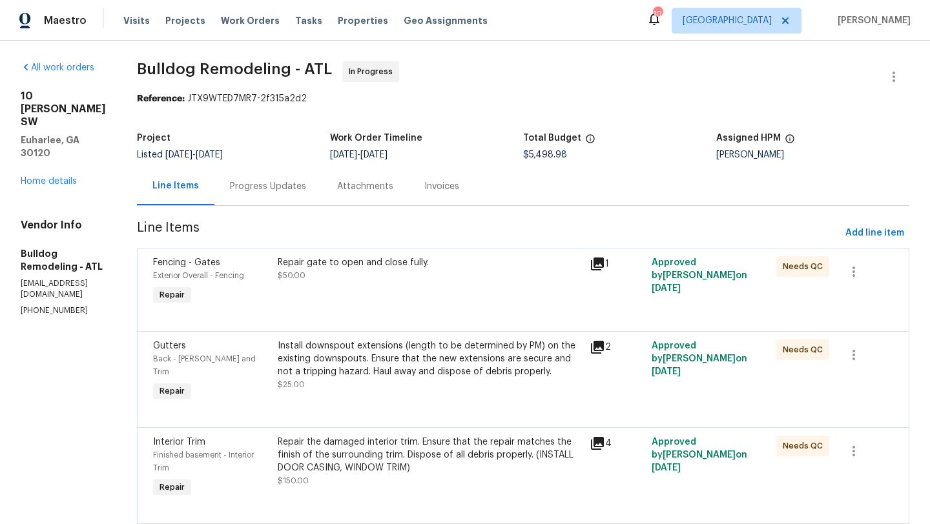
click at [190, 356] on span "Back - Eaves and Trim" at bounding box center [204, 365] width 103 height 21
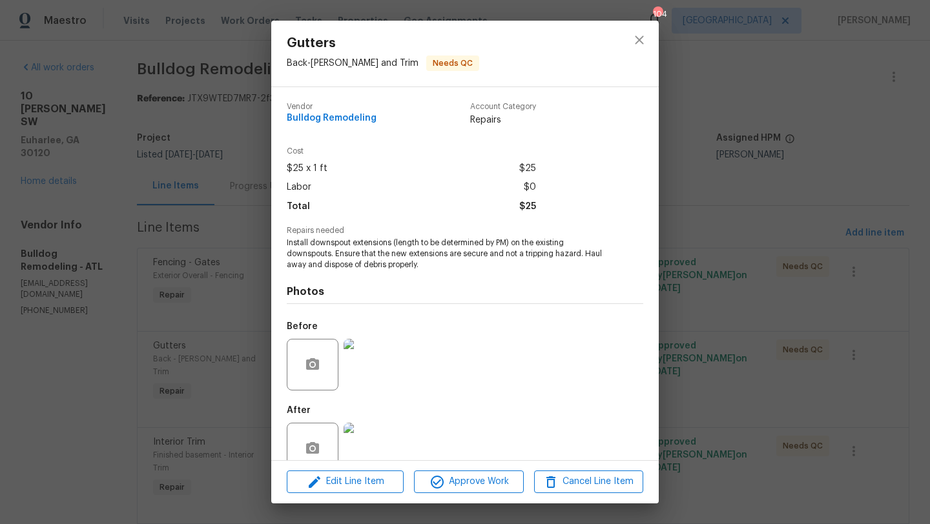
click at [376, 371] on img at bounding box center [370, 365] width 52 height 52
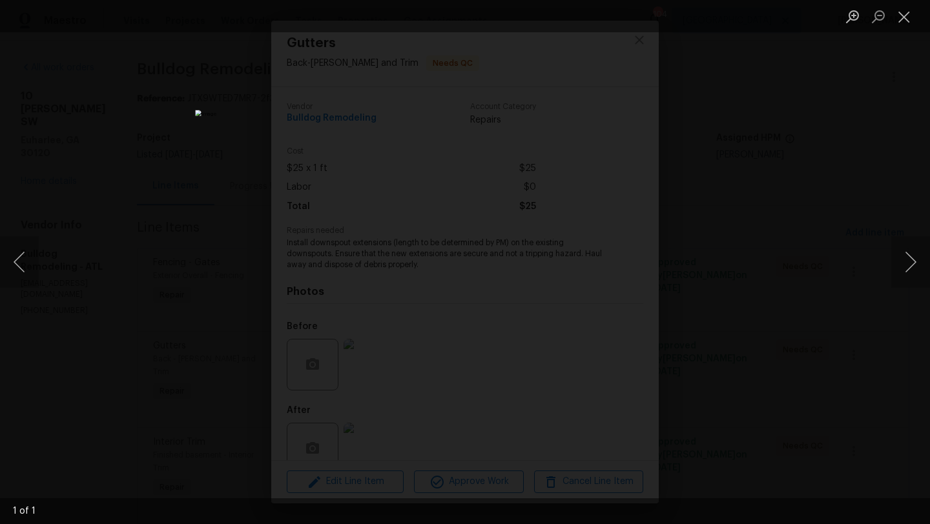
click at [737, 211] on div "Lightbox" at bounding box center [465, 262] width 930 height 524
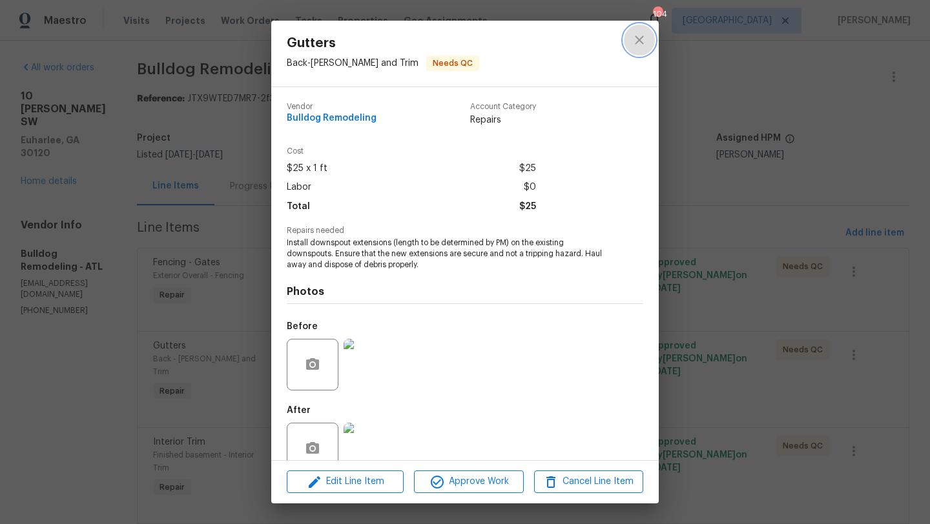
click at [633, 37] on icon "close" at bounding box center [640, 40] width 16 height 16
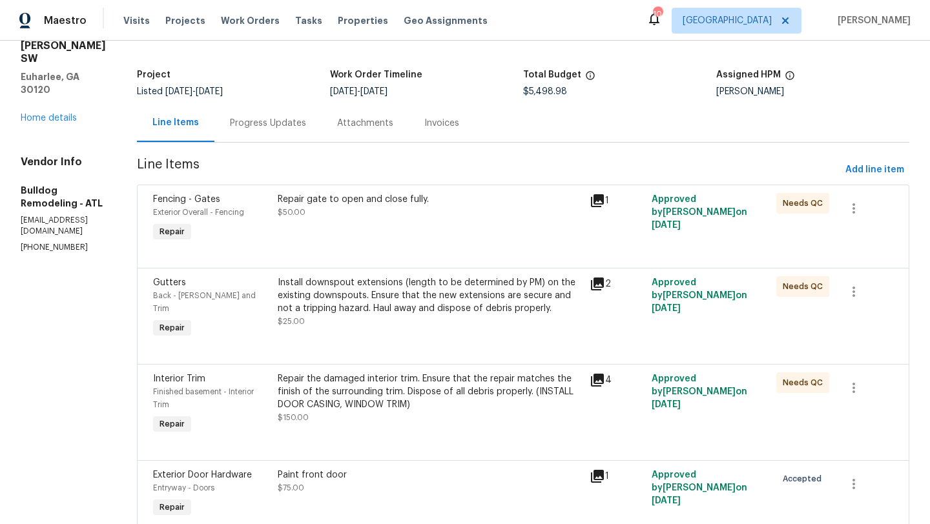
scroll to position [76, 0]
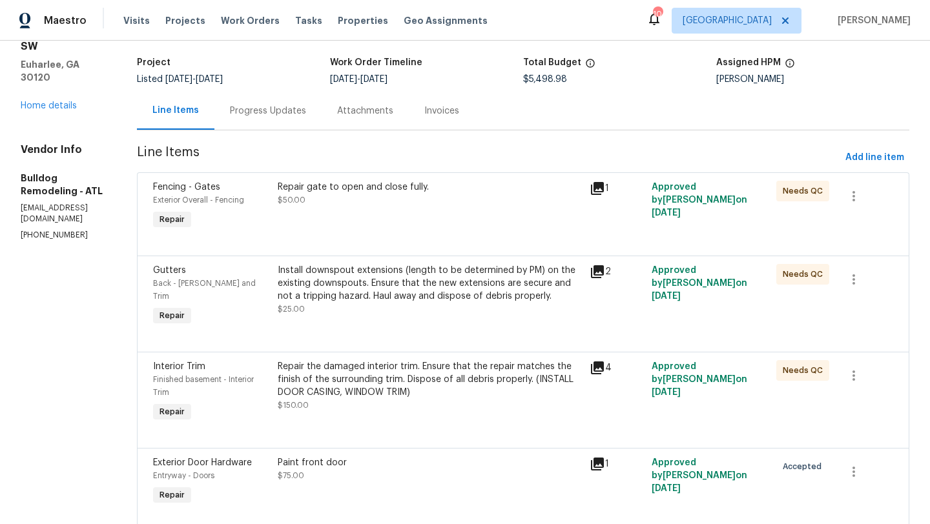
click at [603, 362] on icon at bounding box center [597, 368] width 13 height 13
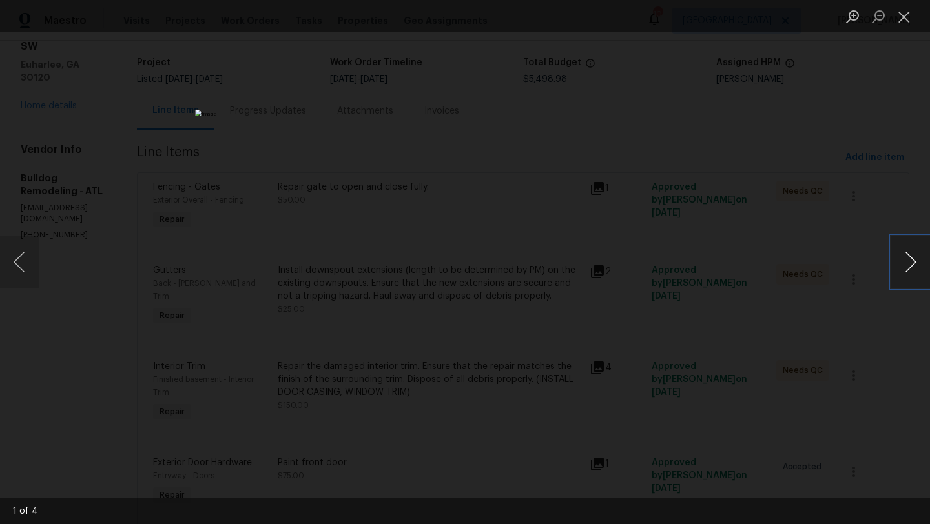
click at [913, 257] on button "Next image" at bounding box center [910, 262] width 39 height 52
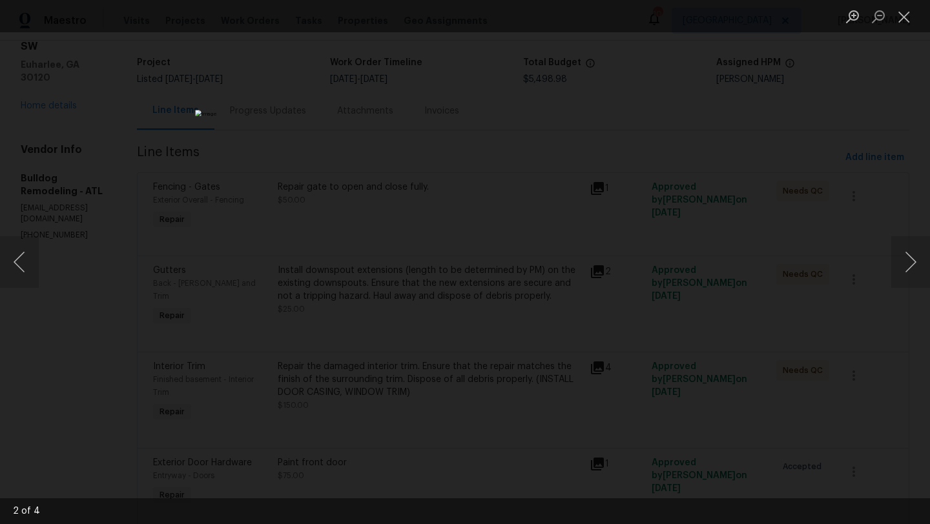
click at [826, 240] on div "Lightbox" at bounding box center [465, 262] width 930 height 524
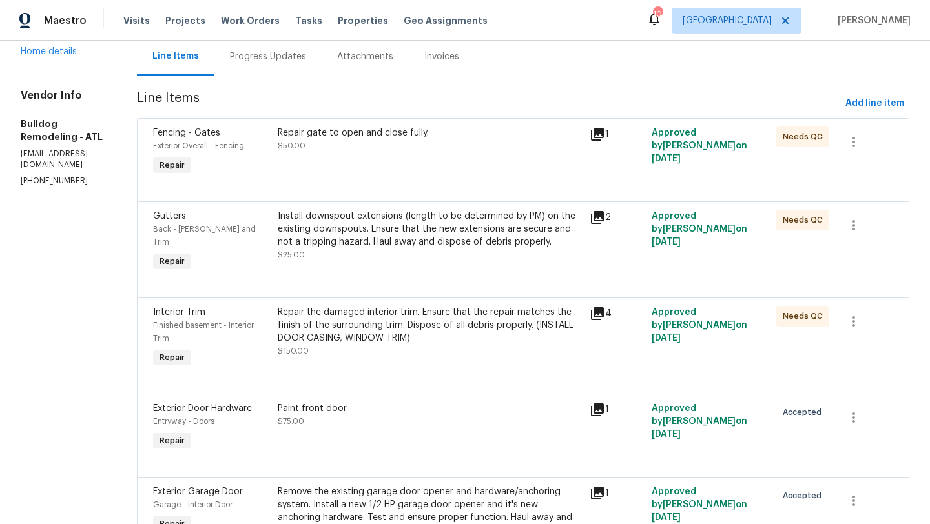
scroll to position [94, 0]
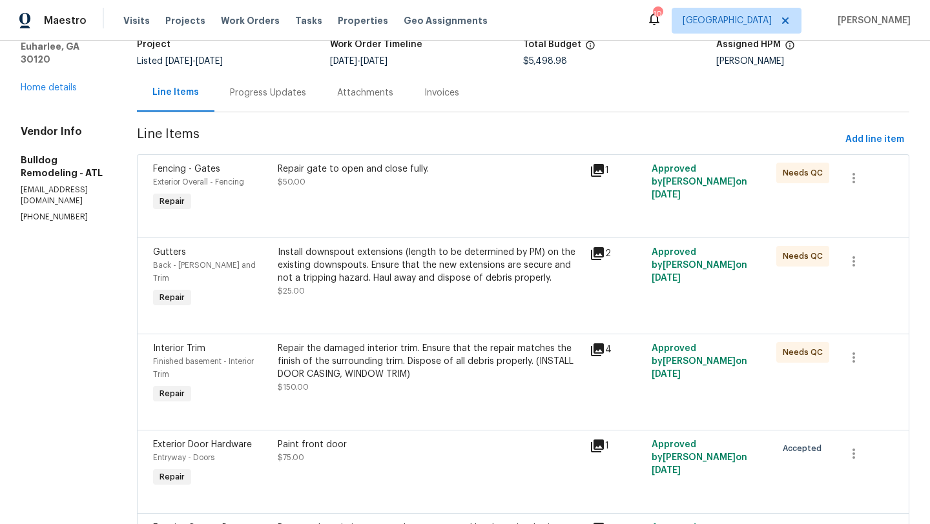
click at [262, 96] on div "Progress Updates" at bounding box center [268, 93] width 76 height 13
